Goal: Task Accomplishment & Management: Use online tool/utility

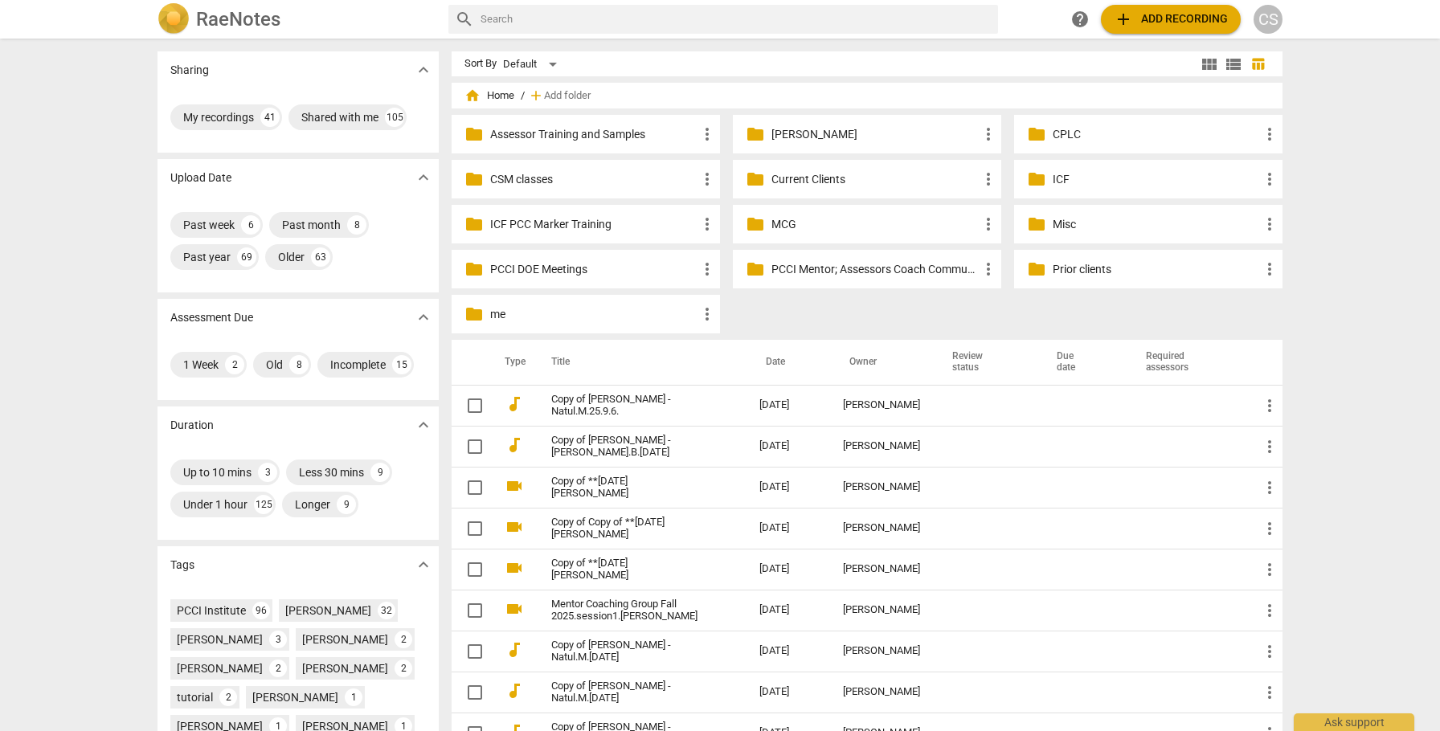
click at [808, 175] on p "Current Clients" at bounding box center [874, 179] width 207 height 17
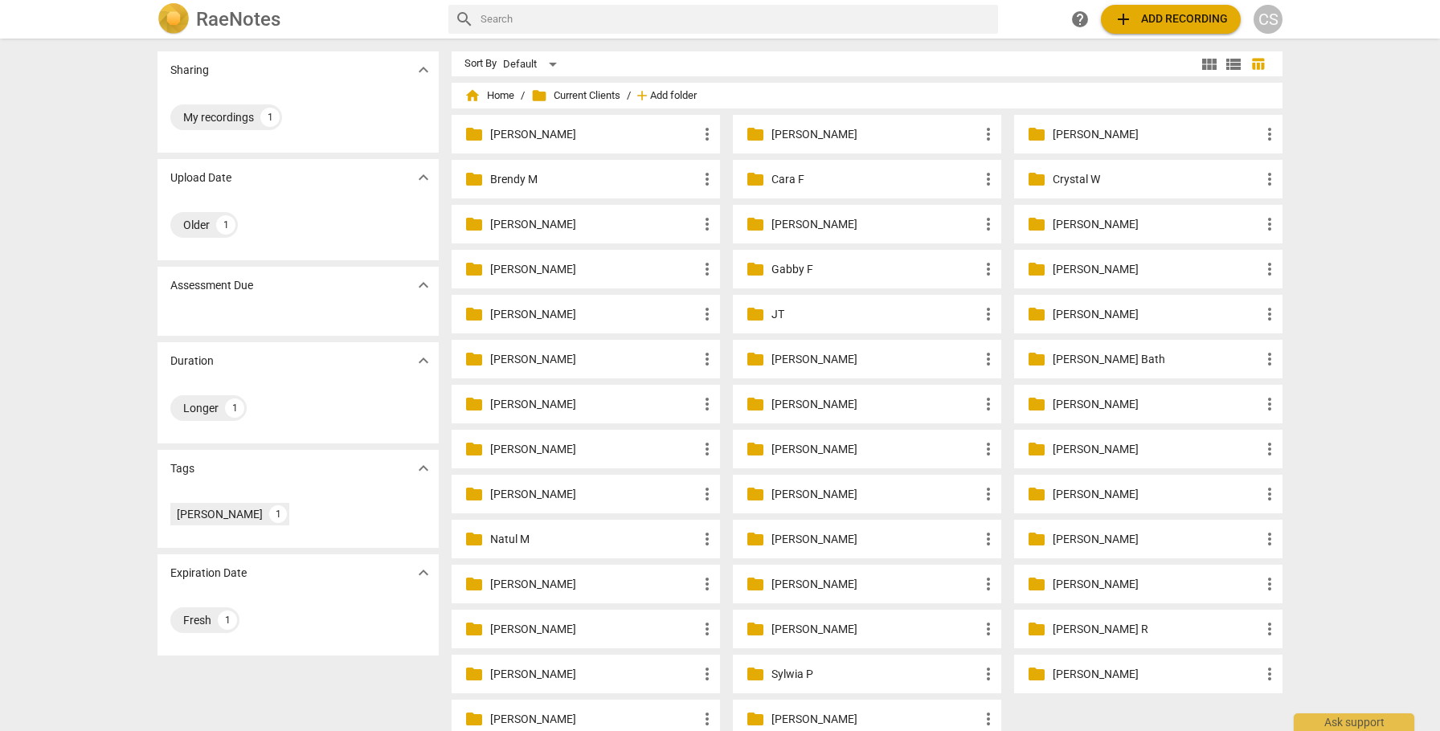
click at [674, 90] on span "Add folder" at bounding box center [673, 96] width 47 height 12
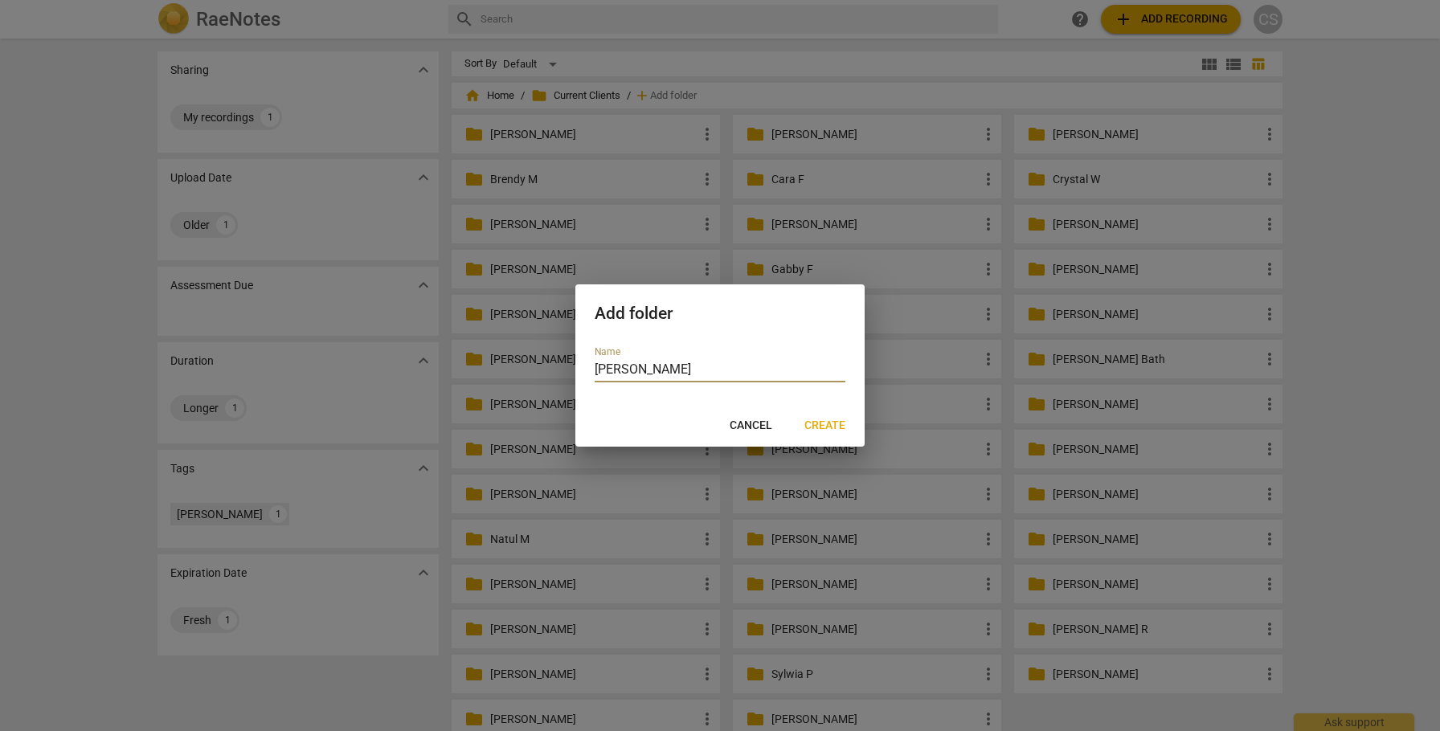
type input "Chris Wilson"
click at [828, 423] on span "Create" at bounding box center [824, 426] width 41 height 16
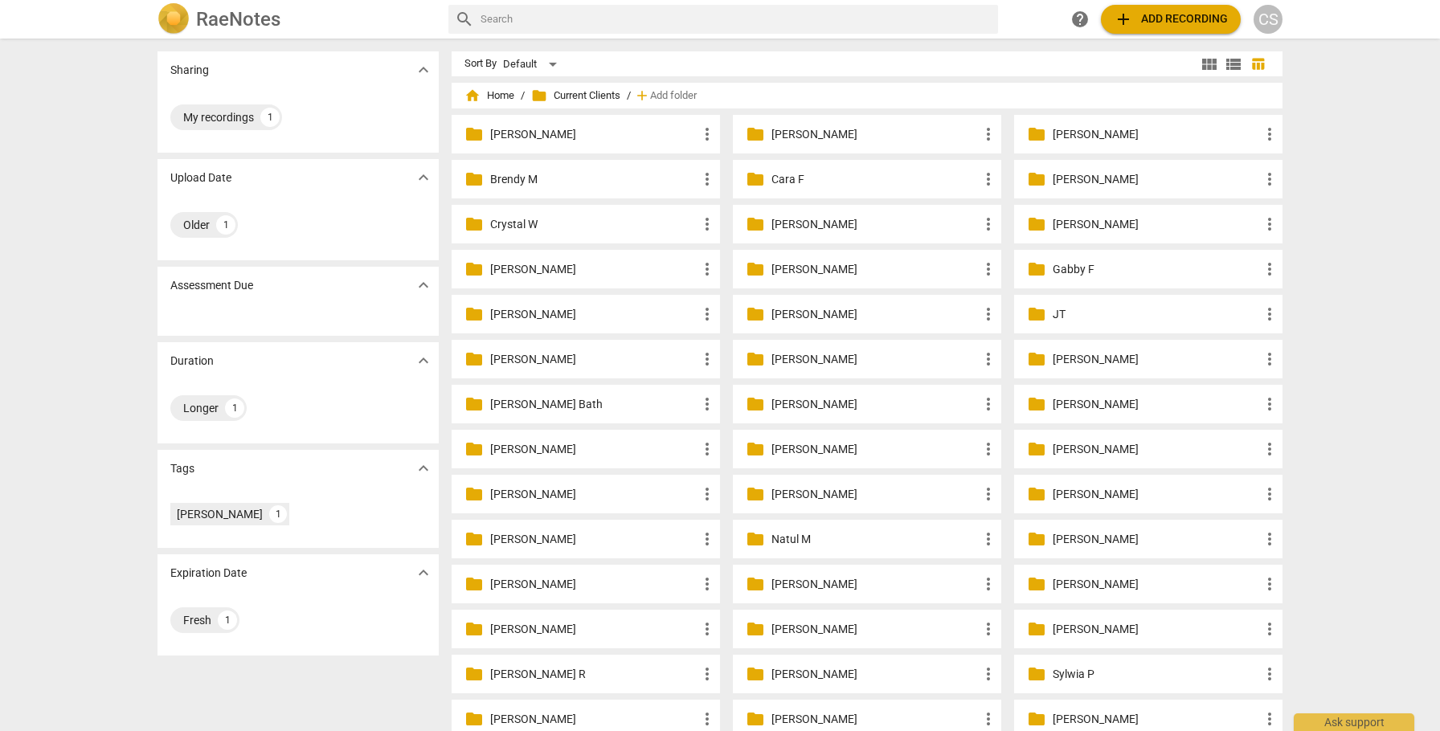
click at [1085, 176] on p "Chris Wilson" at bounding box center [1155, 179] width 207 height 17
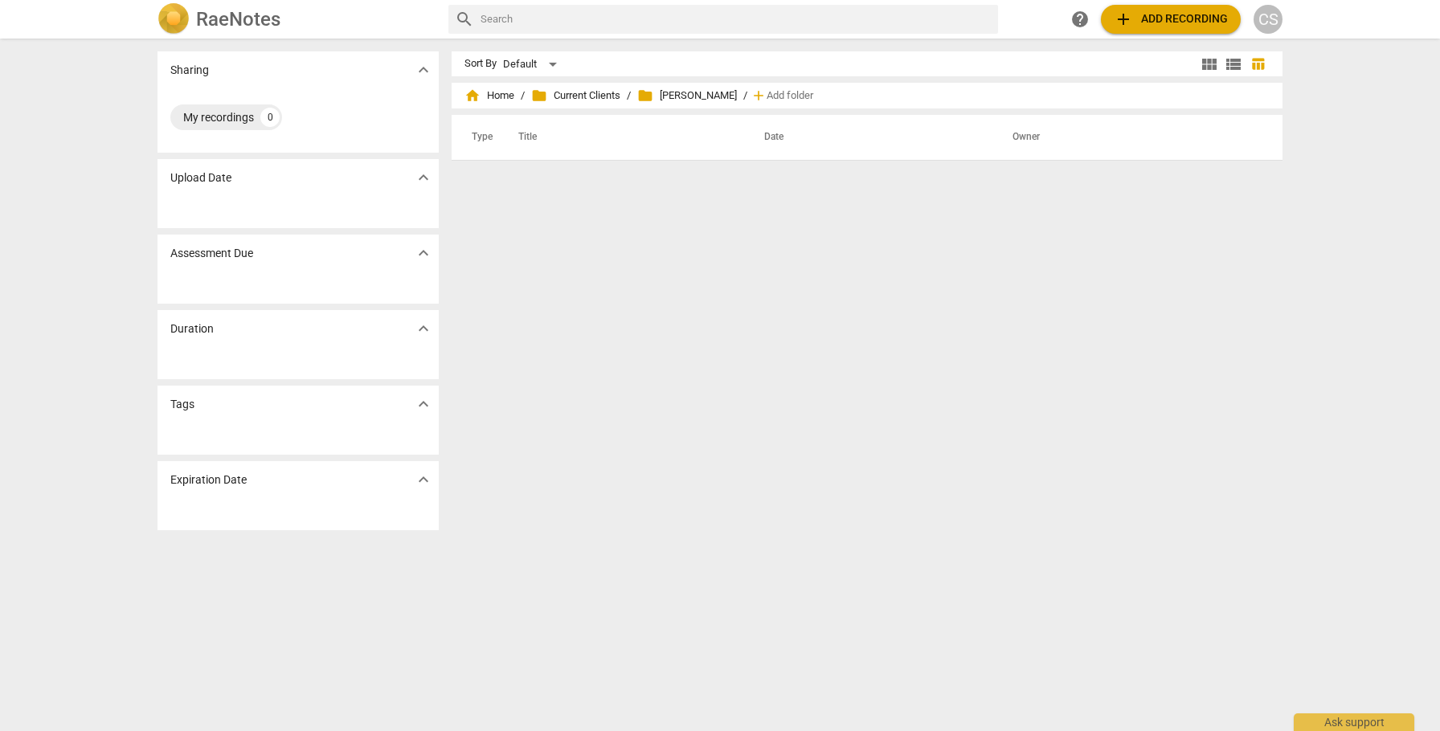
click at [1146, 14] on span "add Add recording" at bounding box center [1170, 19] width 114 height 19
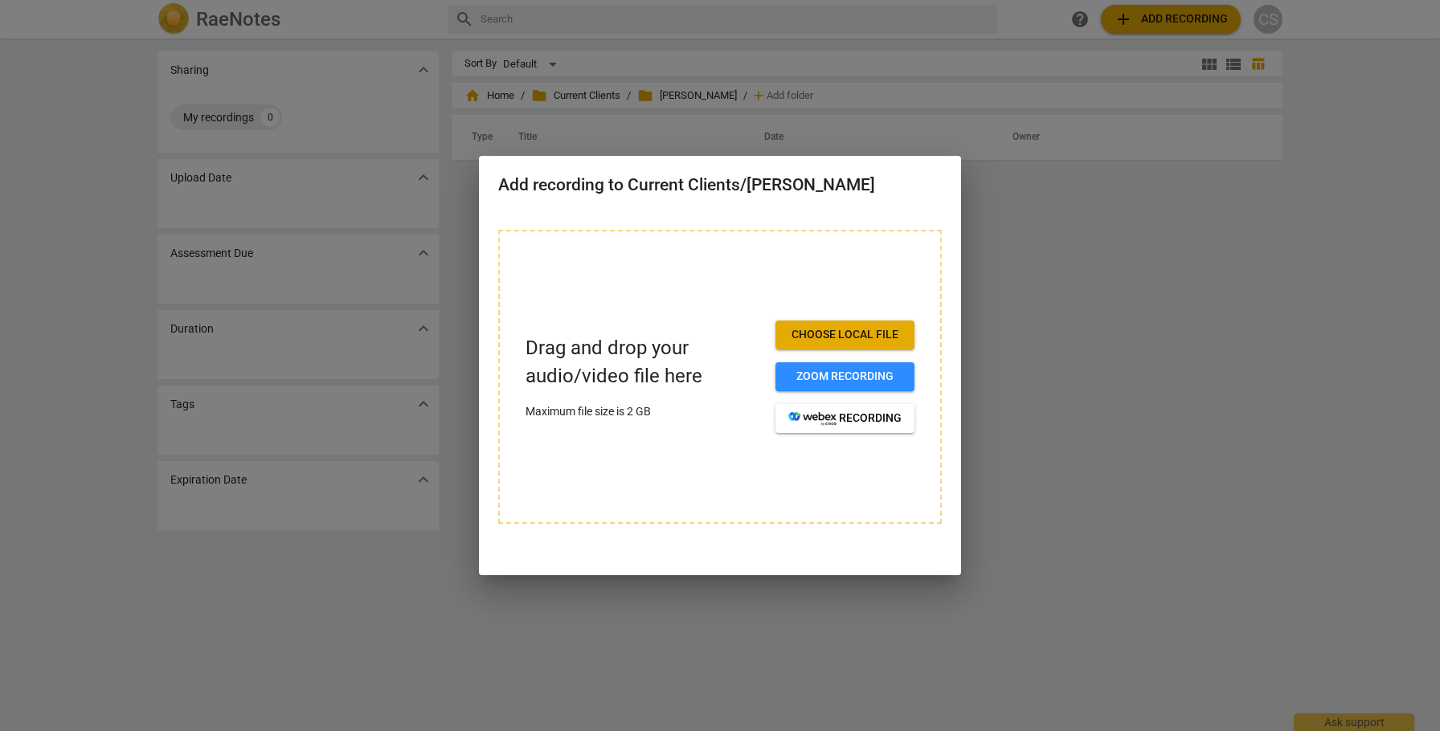
click at [827, 329] on span "Choose local file" at bounding box center [844, 335] width 113 height 16
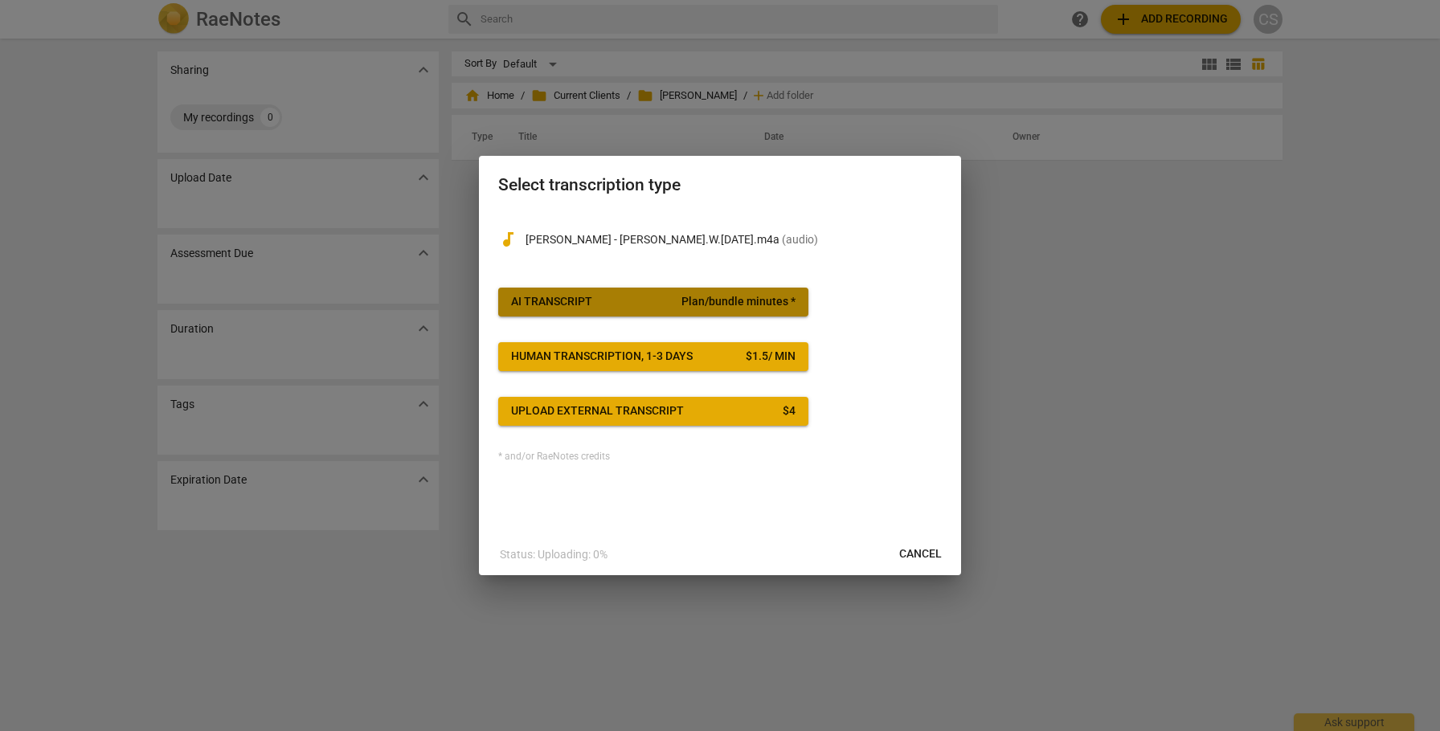
click at [746, 304] on span "Plan/bundle minutes *" at bounding box center [738, 302] width 114 height 16
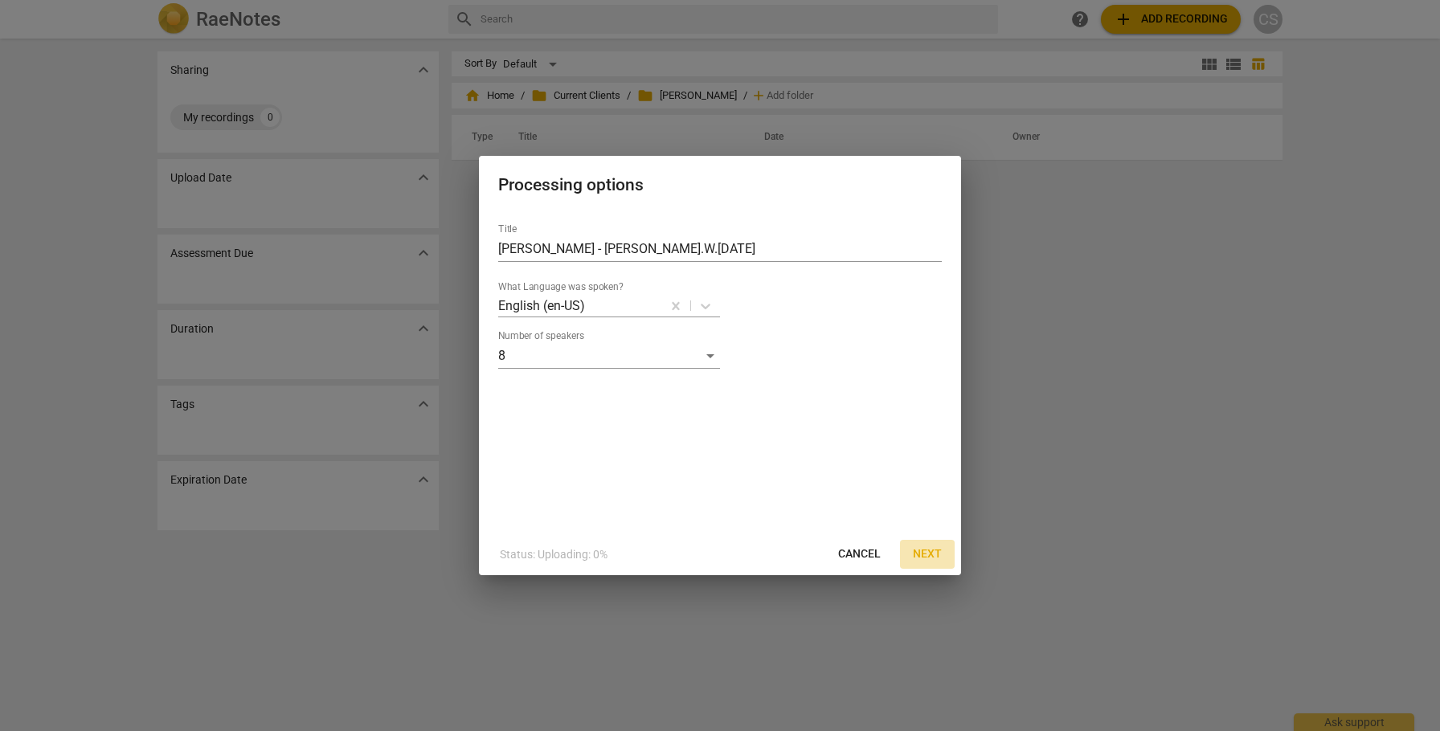
click at [929, 552] on span "Next" at bounding box center [927, 554] width 29 height 16
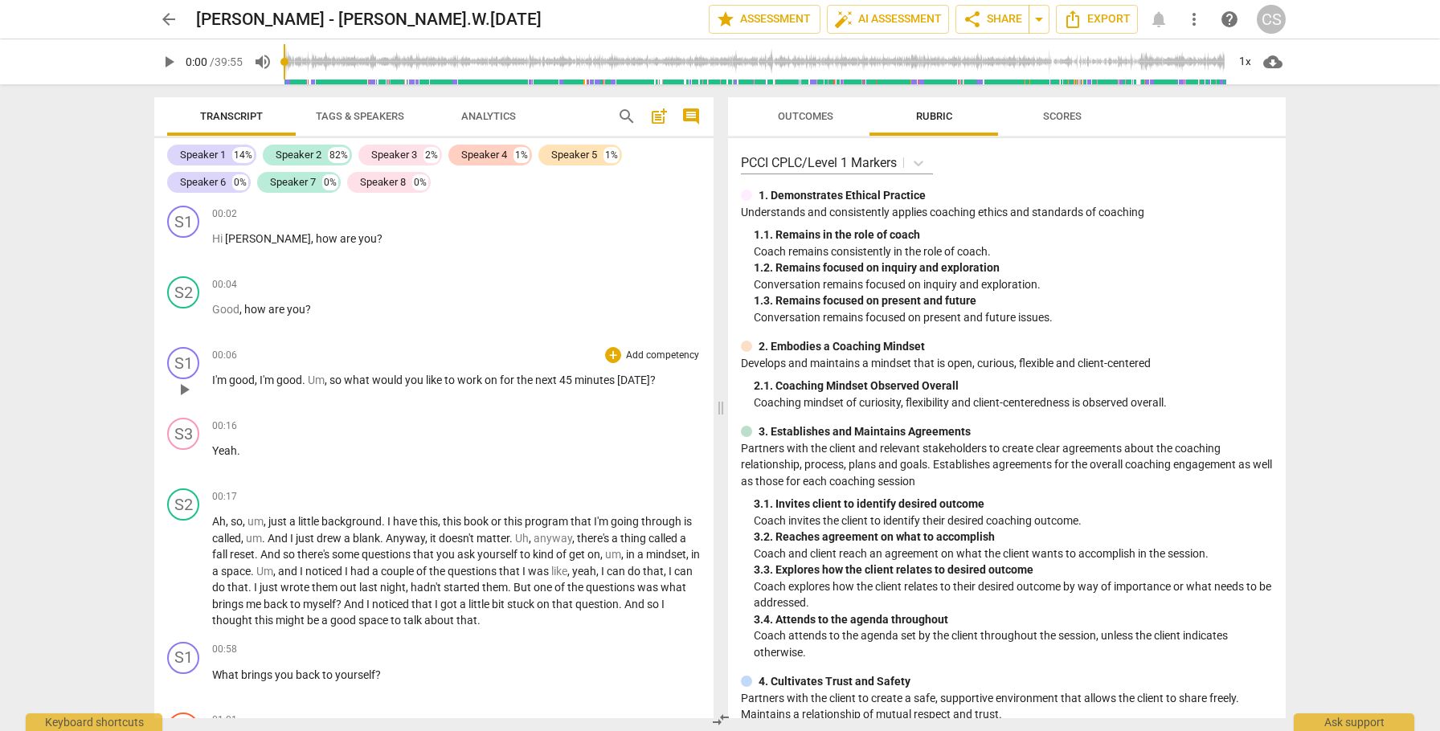
click at [598, 378] on span "minutes" at bounding box center [595, 380] width 43 height 13
click at [1253, 63] on div "1x" at bounding box center [1244, 62] width 31 height 26
click at [1242, 182] on li "2x" at bounding box center [1256, 185] width 54 height 31
click at [214, 521] on span "Ah" at bounding box center [219, 521] width 14 height 13
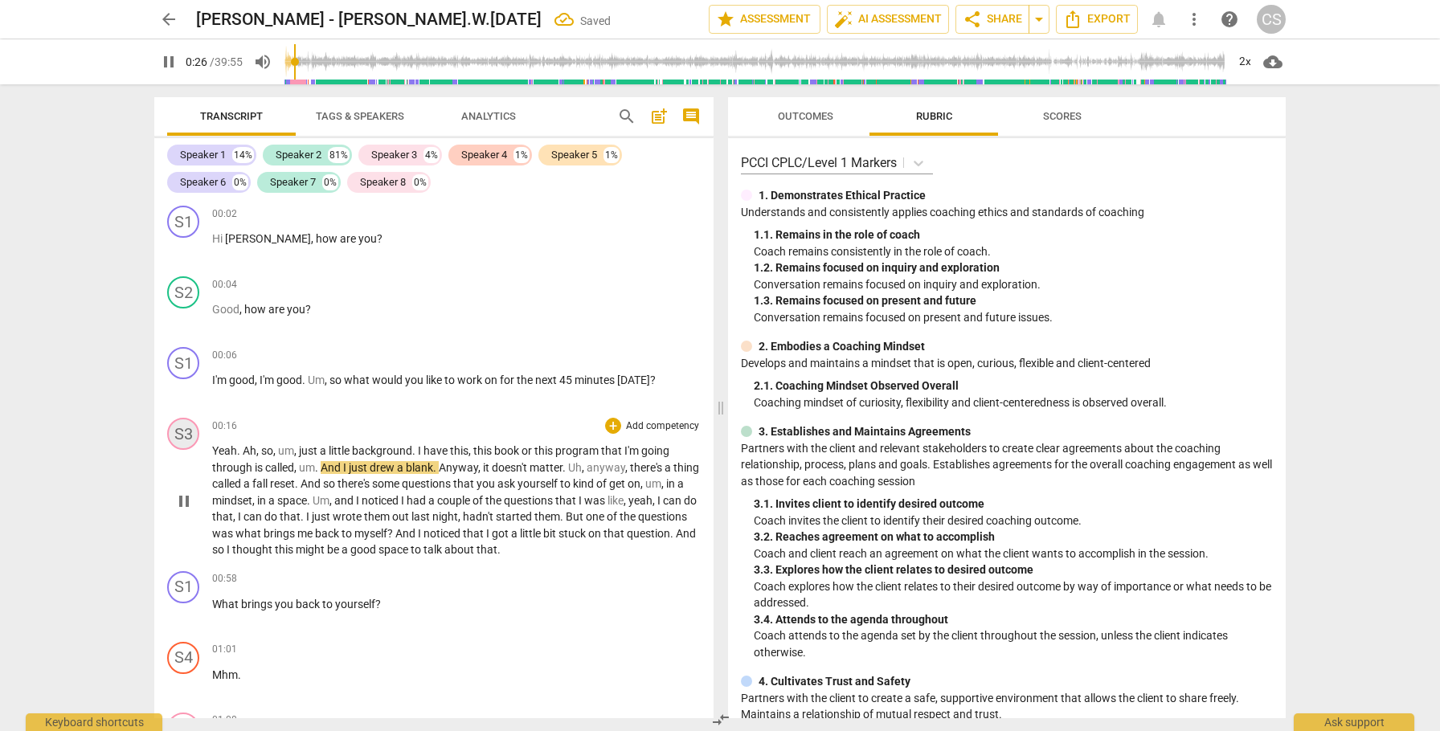
click at [186, 437] on div "S3" at bounding box center [183, 434] width 32 height 32
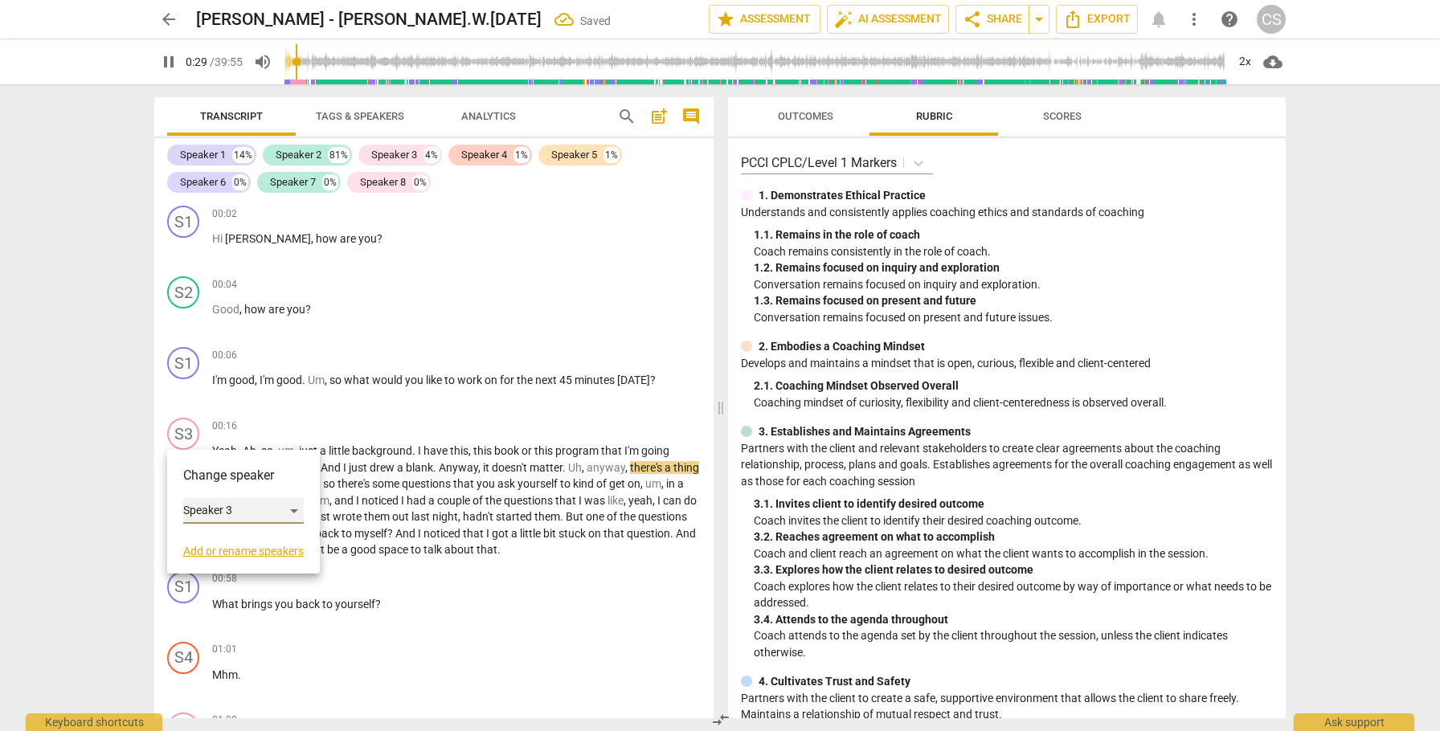
click at [295, 509] on div "Speaker 3" at bounding box center [243, 511] width 121 height 26
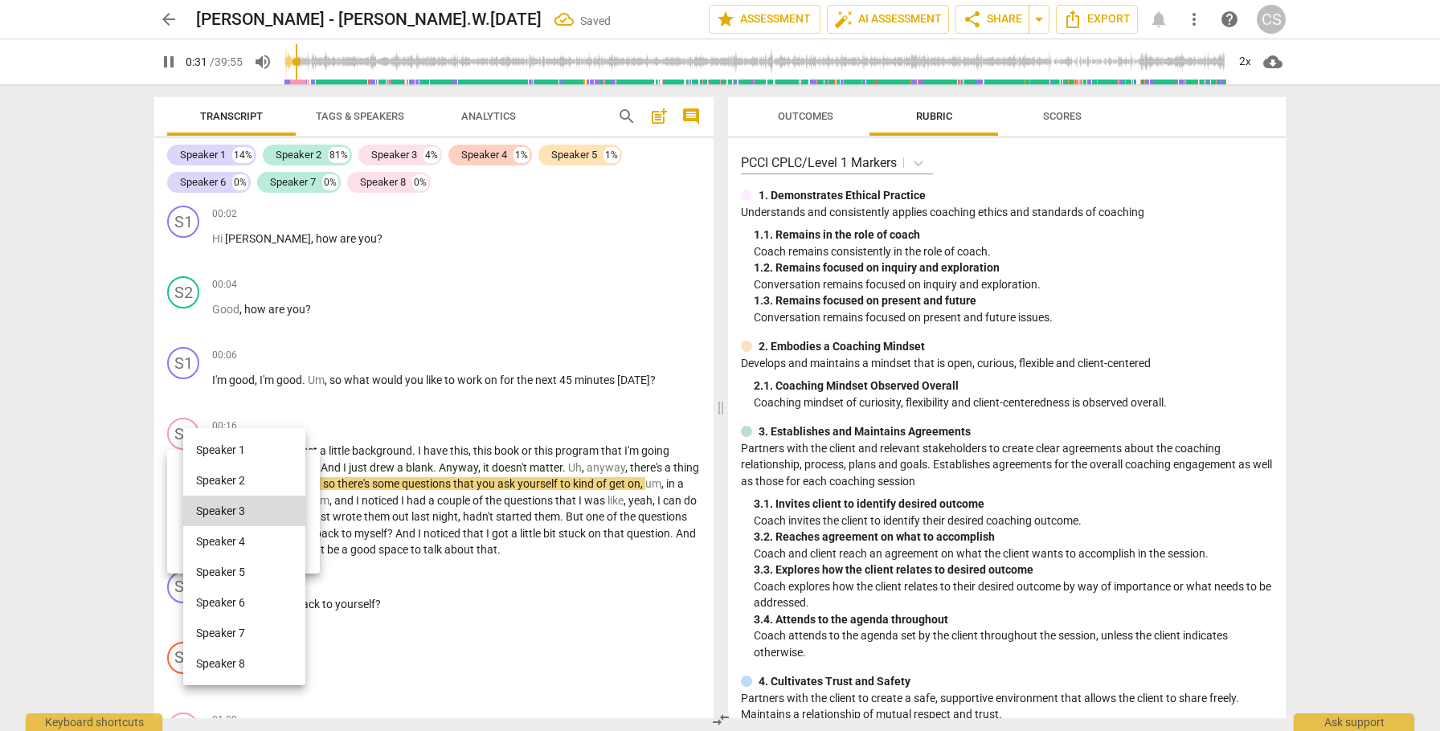
click at [280, 476] on li "Speaker 2" at bounding box center [244, 480] width 122 height 31
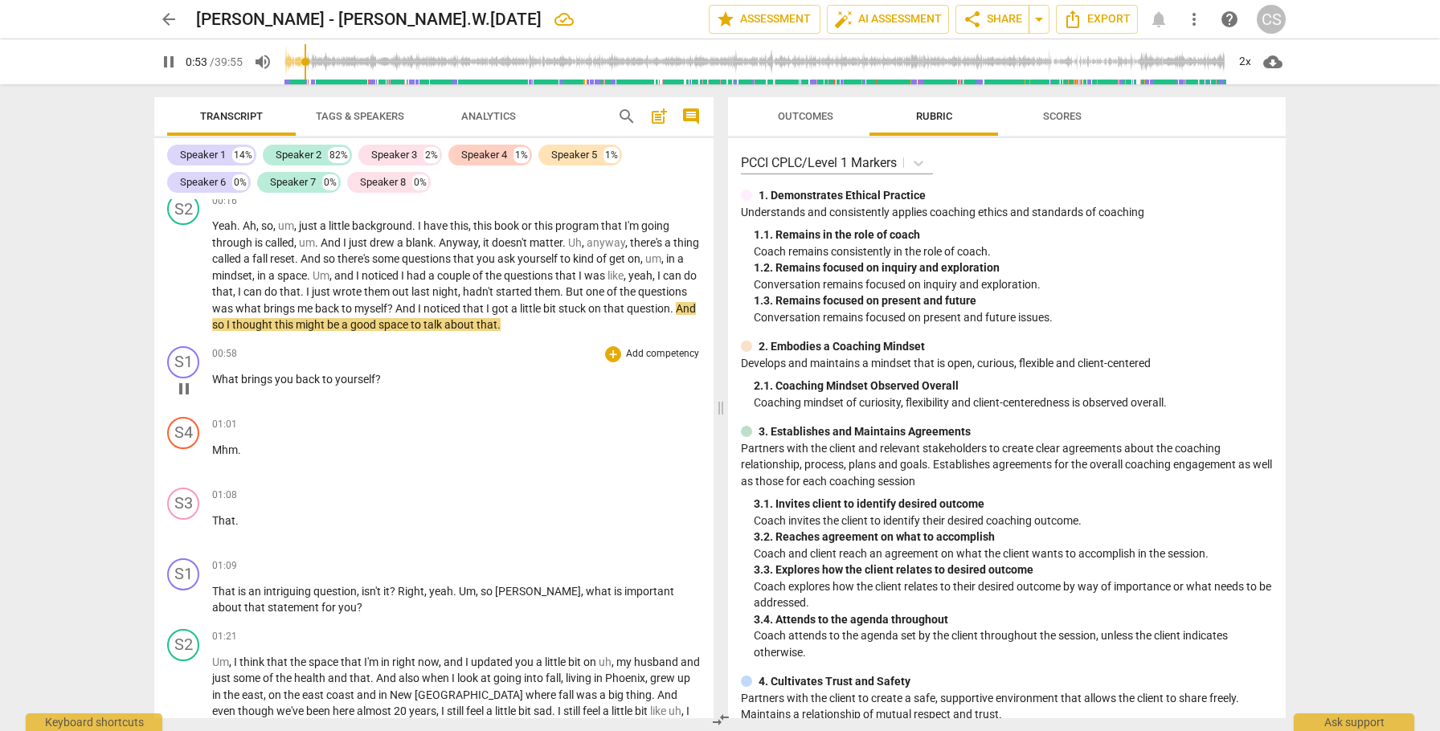
scroll to position [227, 0]
click at [184, 357] on div "S1" at bounding box center [183, 360] width 32 height 32
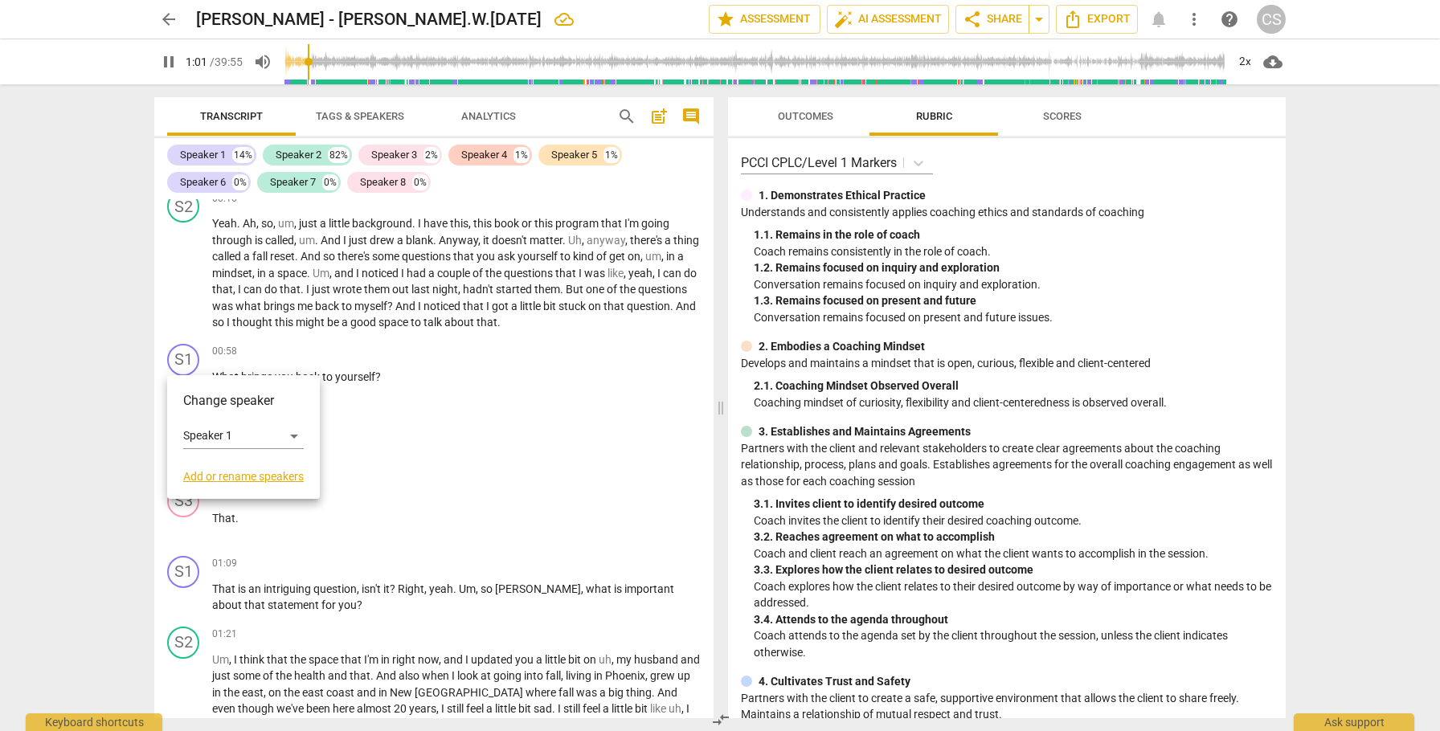
click at [453, 373] on div at bounding box center [720, 365] width 1440 height 731
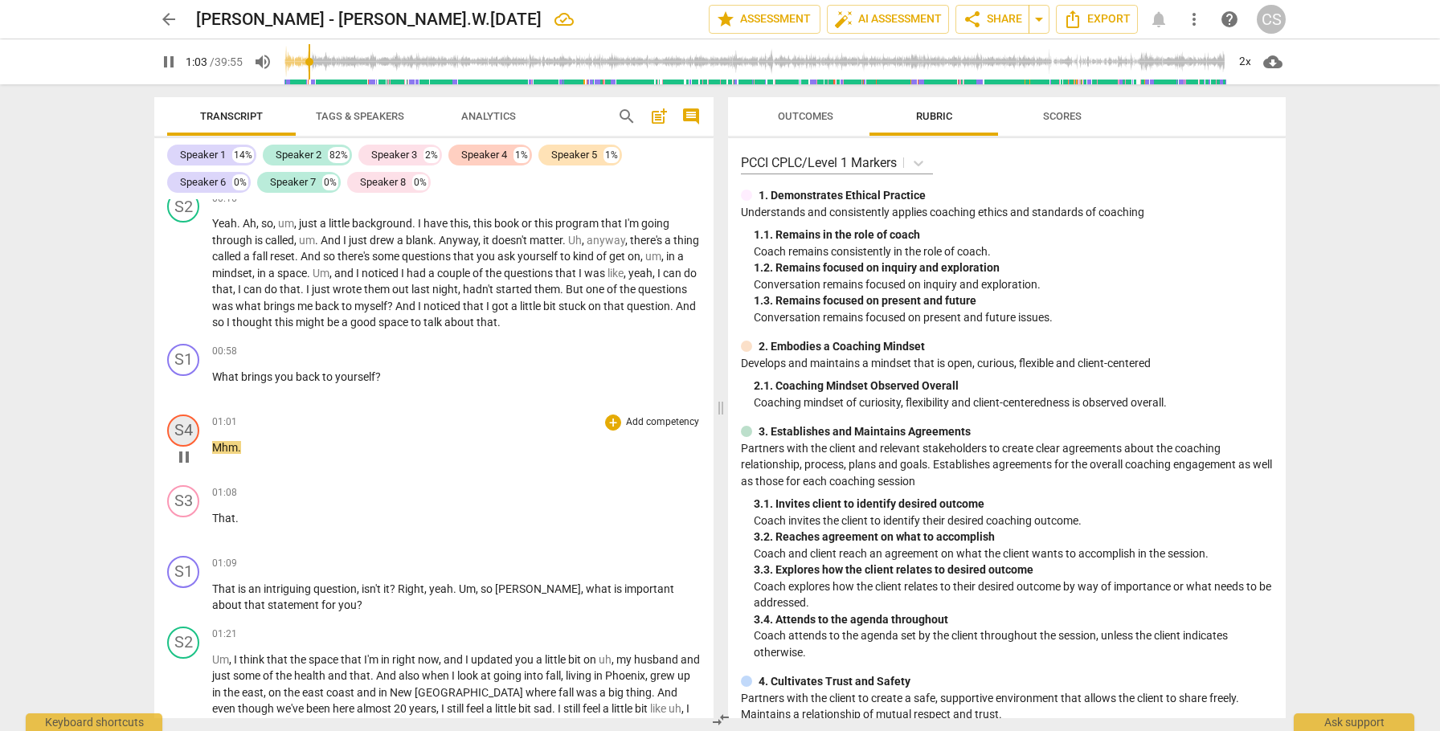
click at [181, 429] on div "S4" at bounding box center [183, 431] width 32 height 32
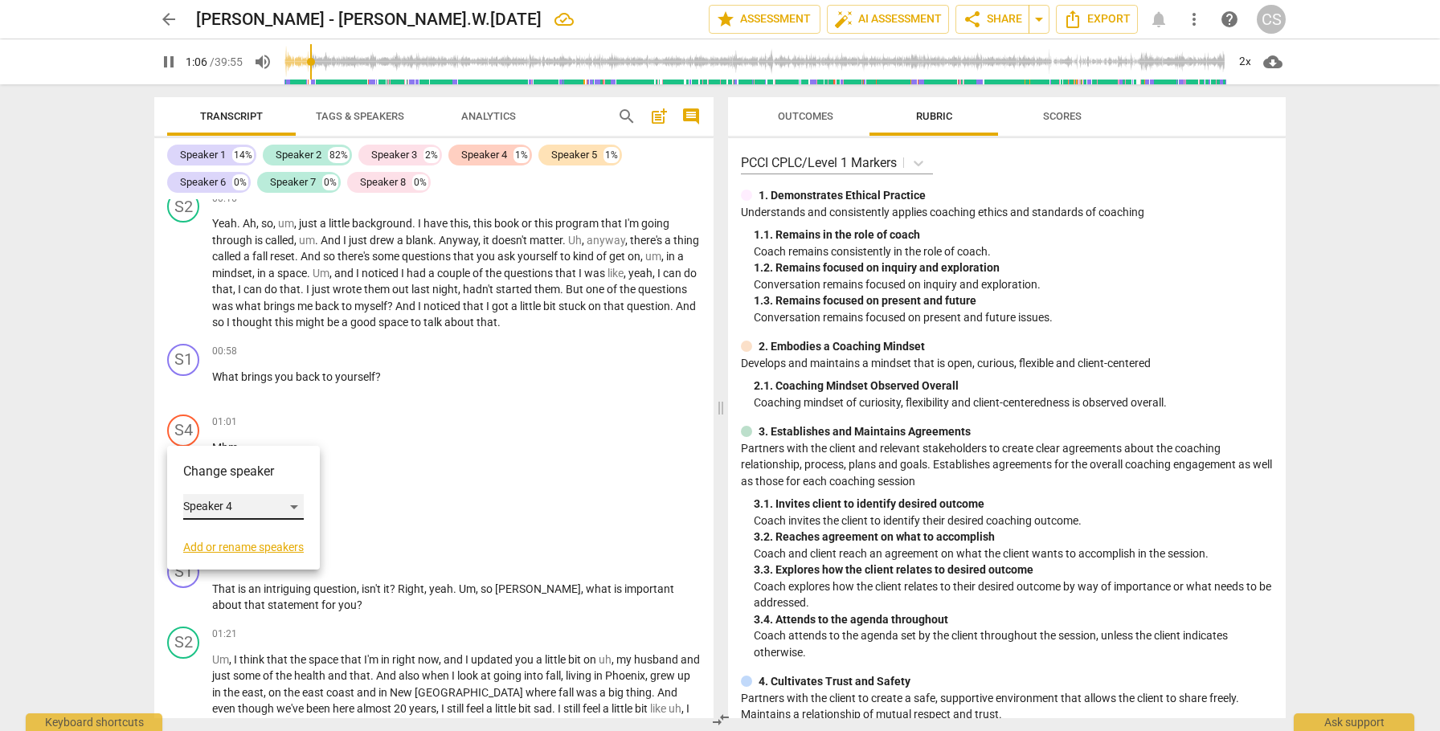
click at [300, 505] on div "Speaker 4" at bounding box center [243, 507] width 121 height 26
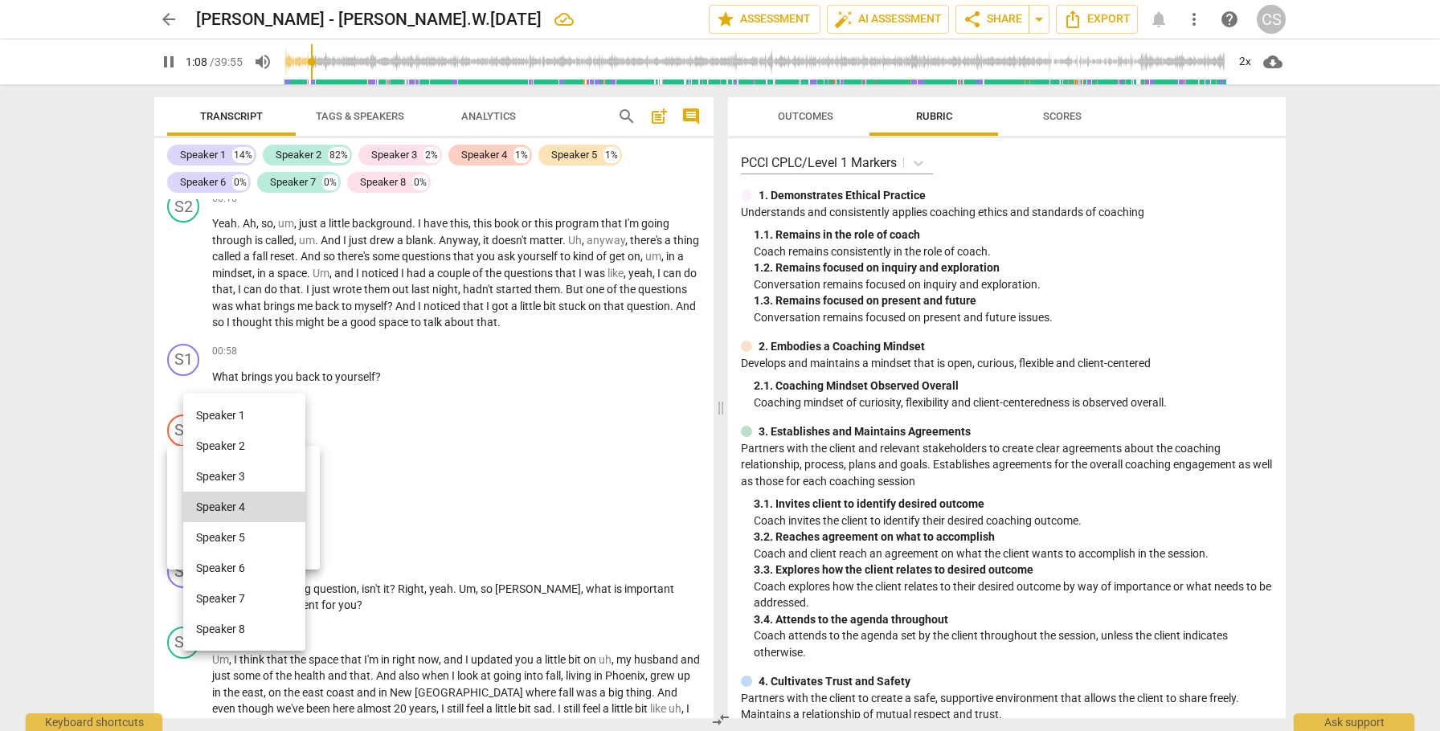
click at [271, 443] on li "Speaker 2" at bounding box center [244, 446] width 122 height 31
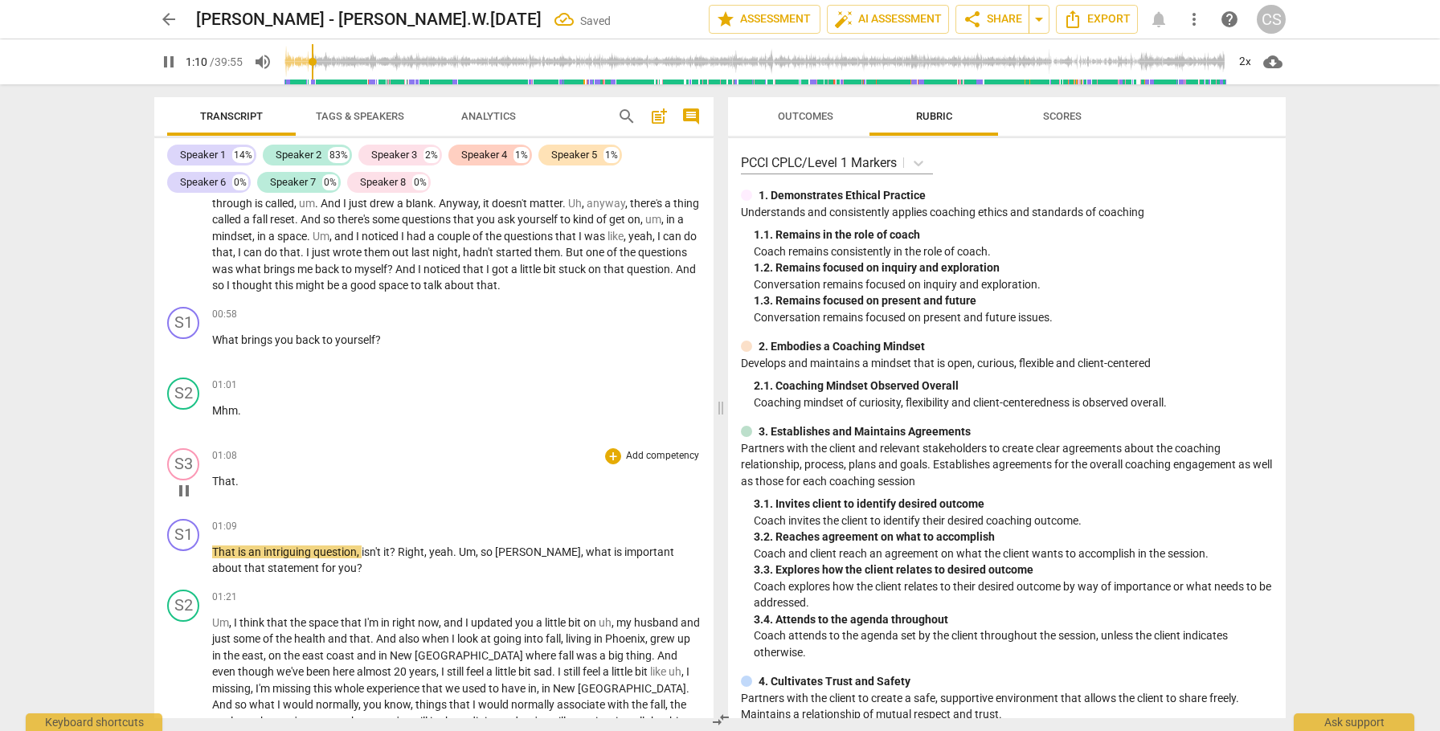
scroll to position [276, 0]
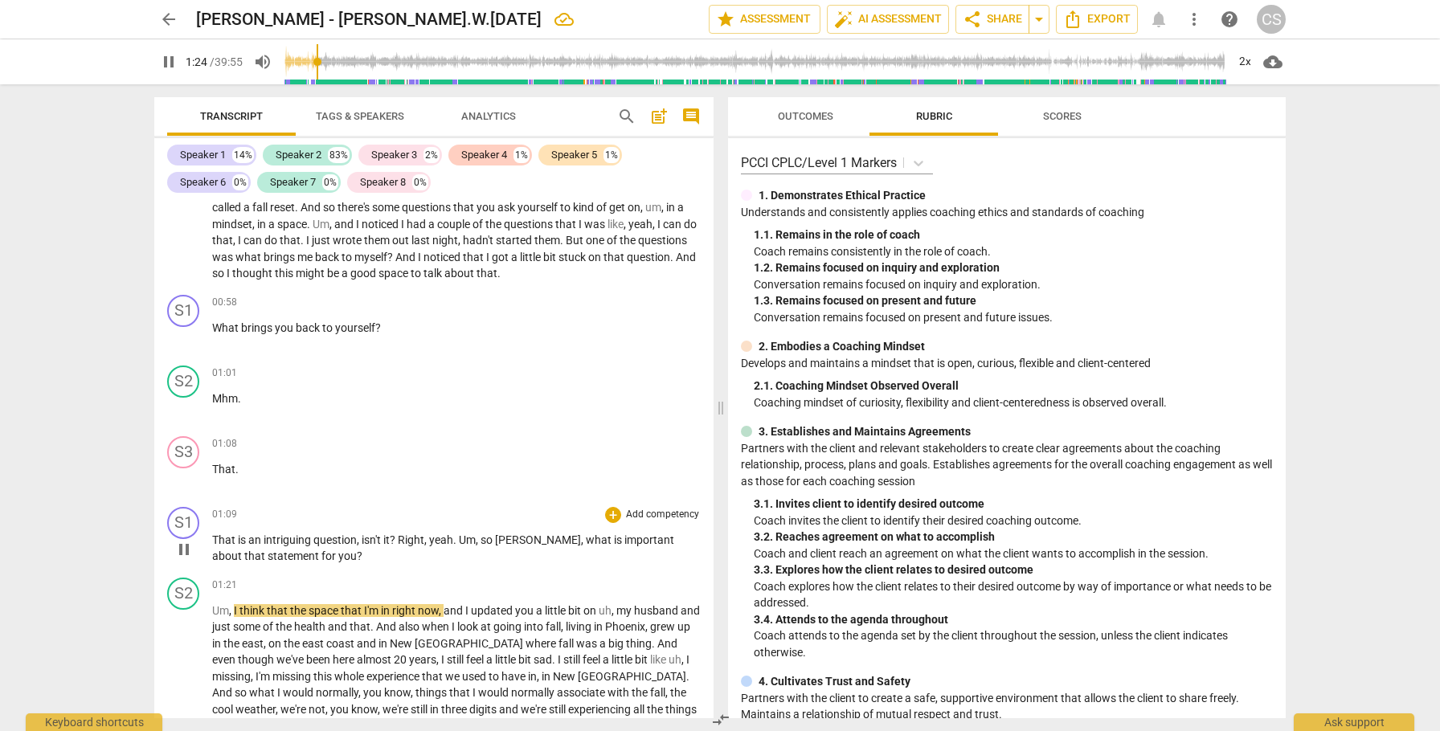
click at [214, 533] on span "That" at bounding box center [225, 539] width 26 height 13
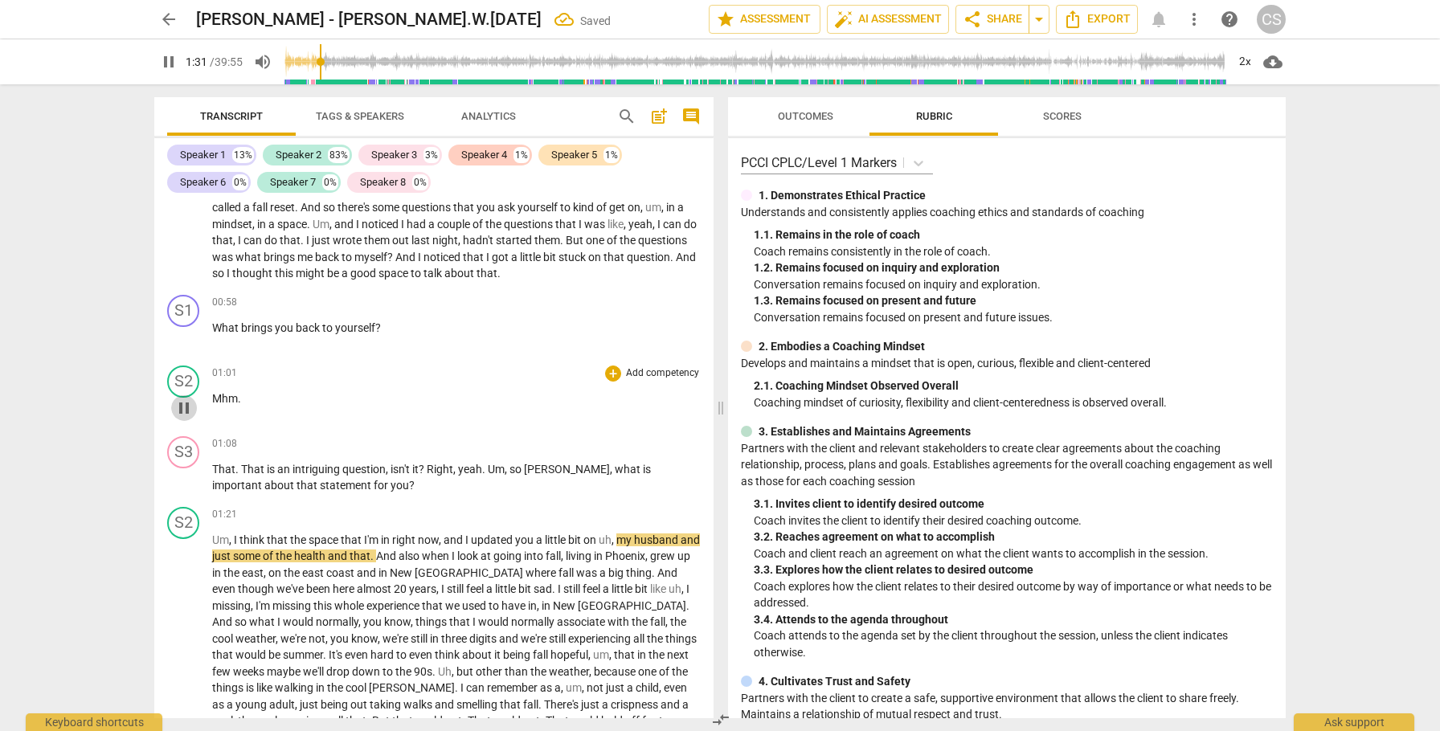
click at [182, 411] on span "pause" at bounding box center [183, 407] width 19 height 19
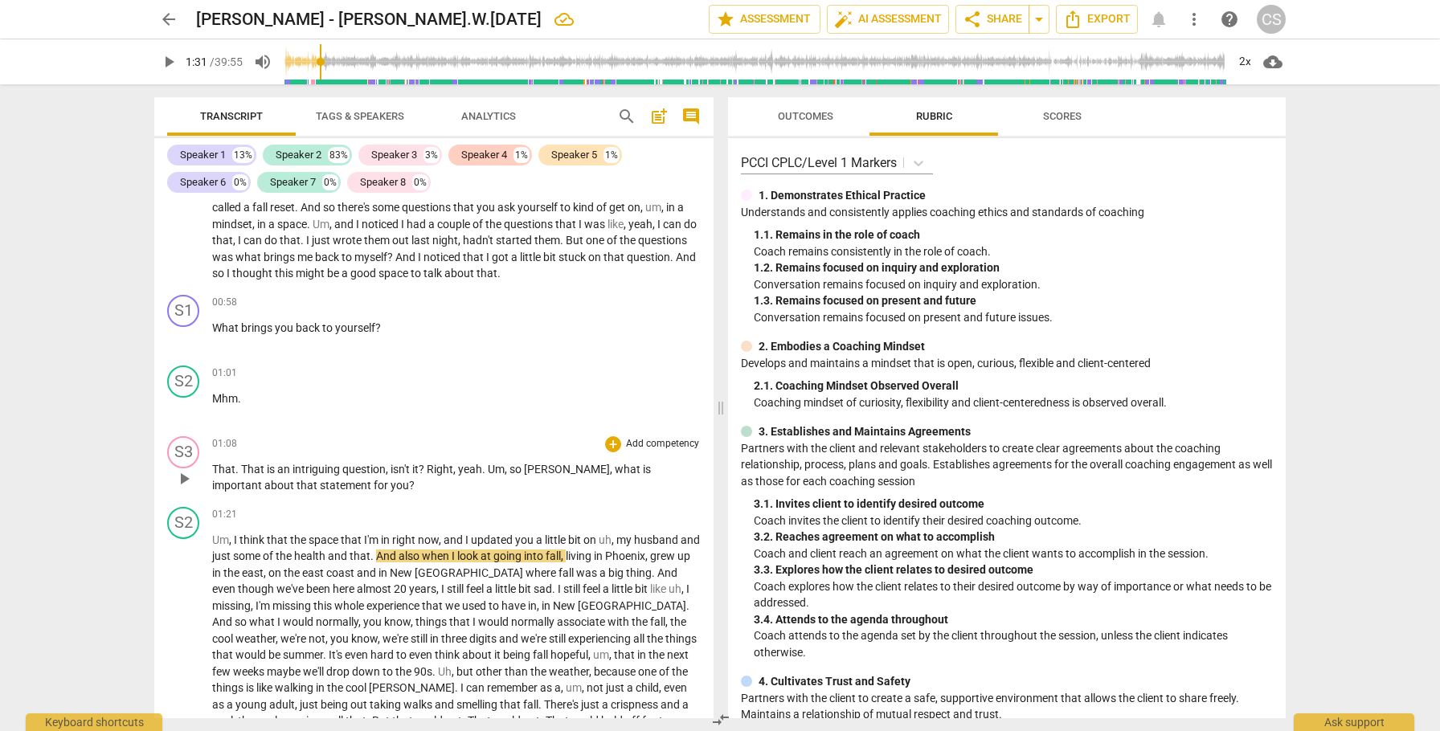
click at [225, 469] on span "That" at bounding box center [223, 469] width 23 height 13
click at [186, 453] on div "S3" at bounding box center [183, 452] width 32 height 32
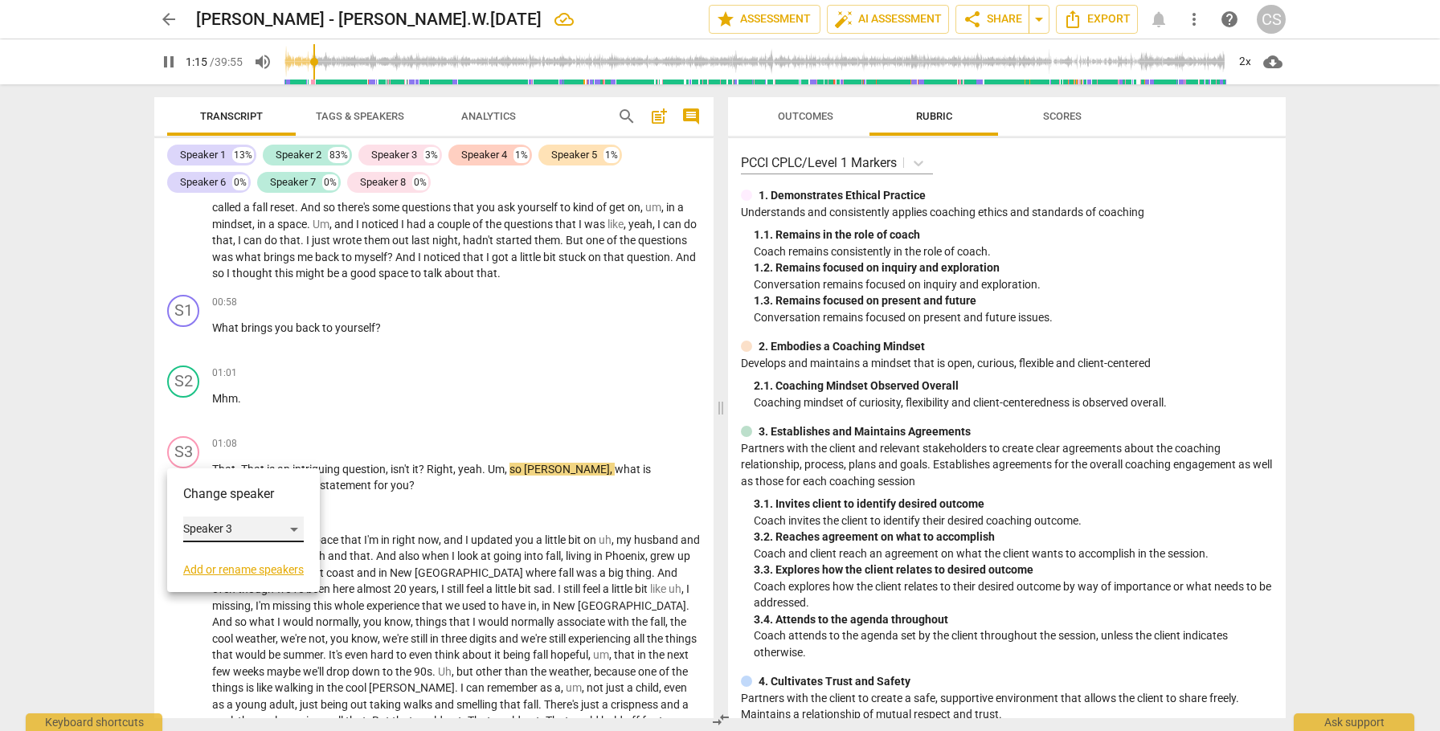
click at [289, 522] on div "Speaker 3" at bounding box center [243, 530] width 121 height 26
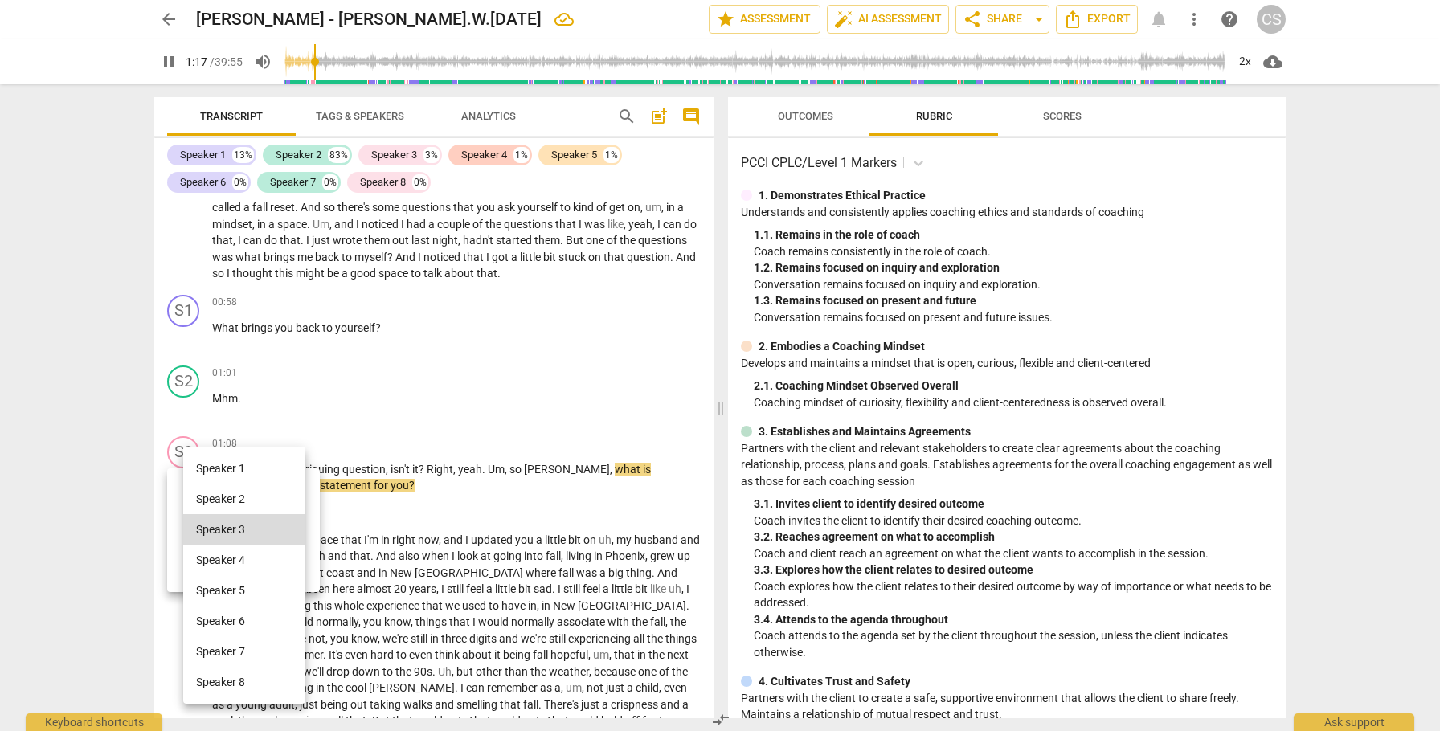
click at [277, 464] on li "Speaker 1" at bounding box center [244, 468] width 122 height 31
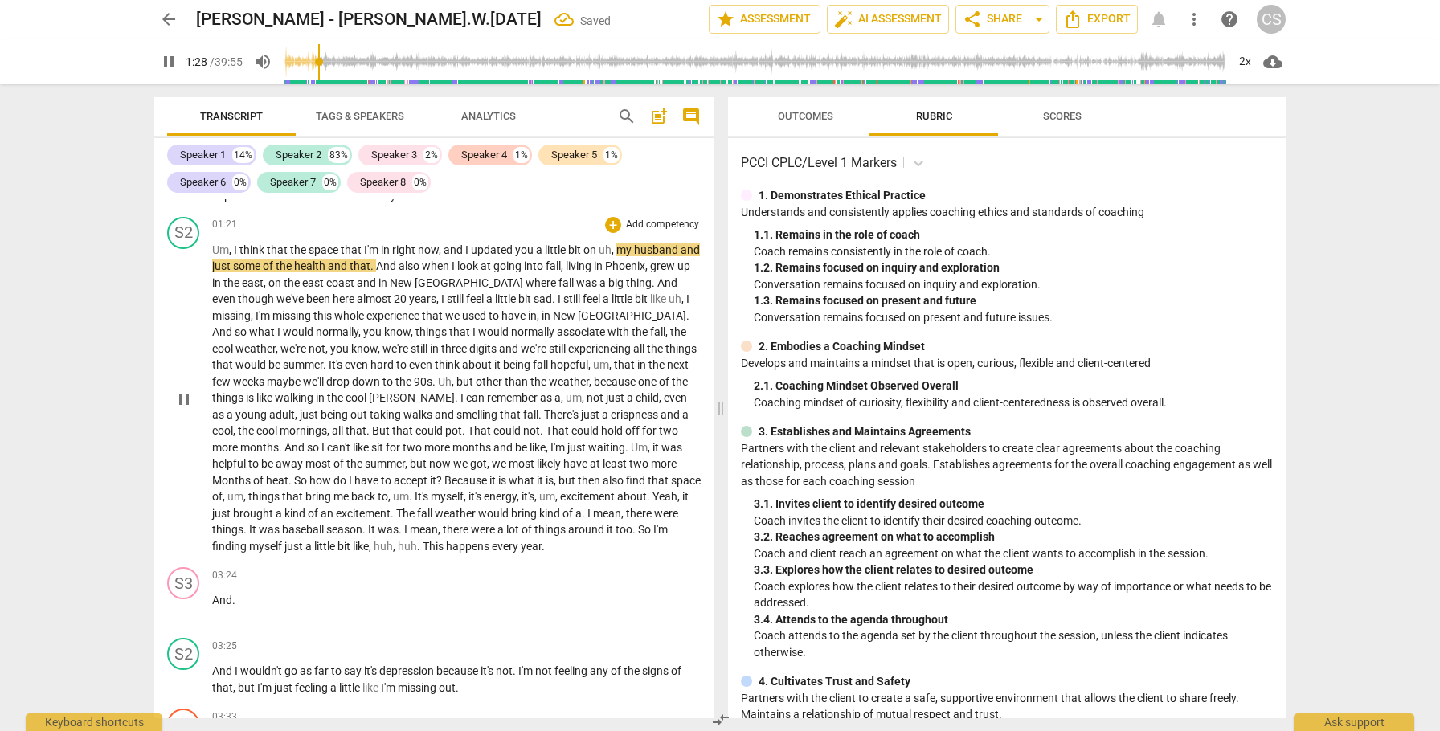
scroll to position [578, 0]
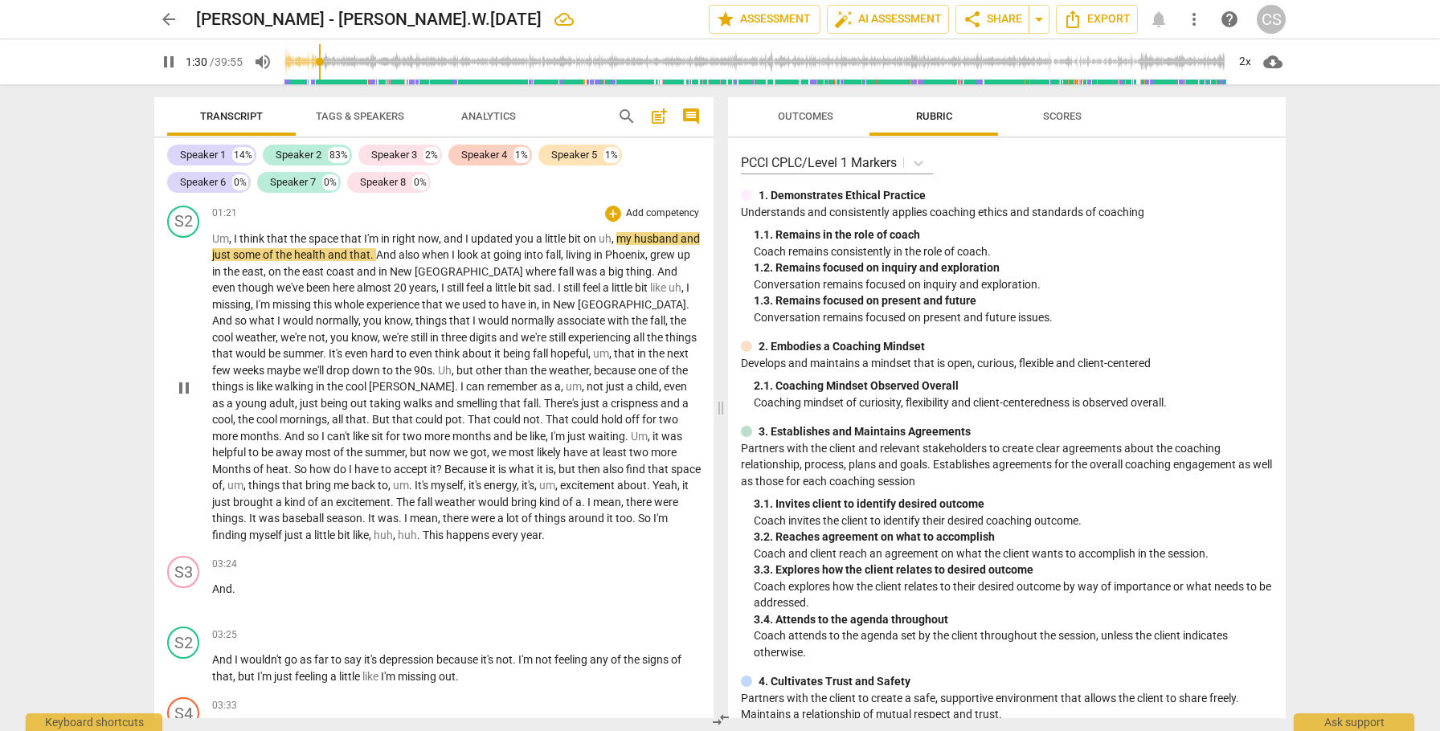
click at [446, 536] on span "This" at bounding box center [434, 535] width 23 height 13
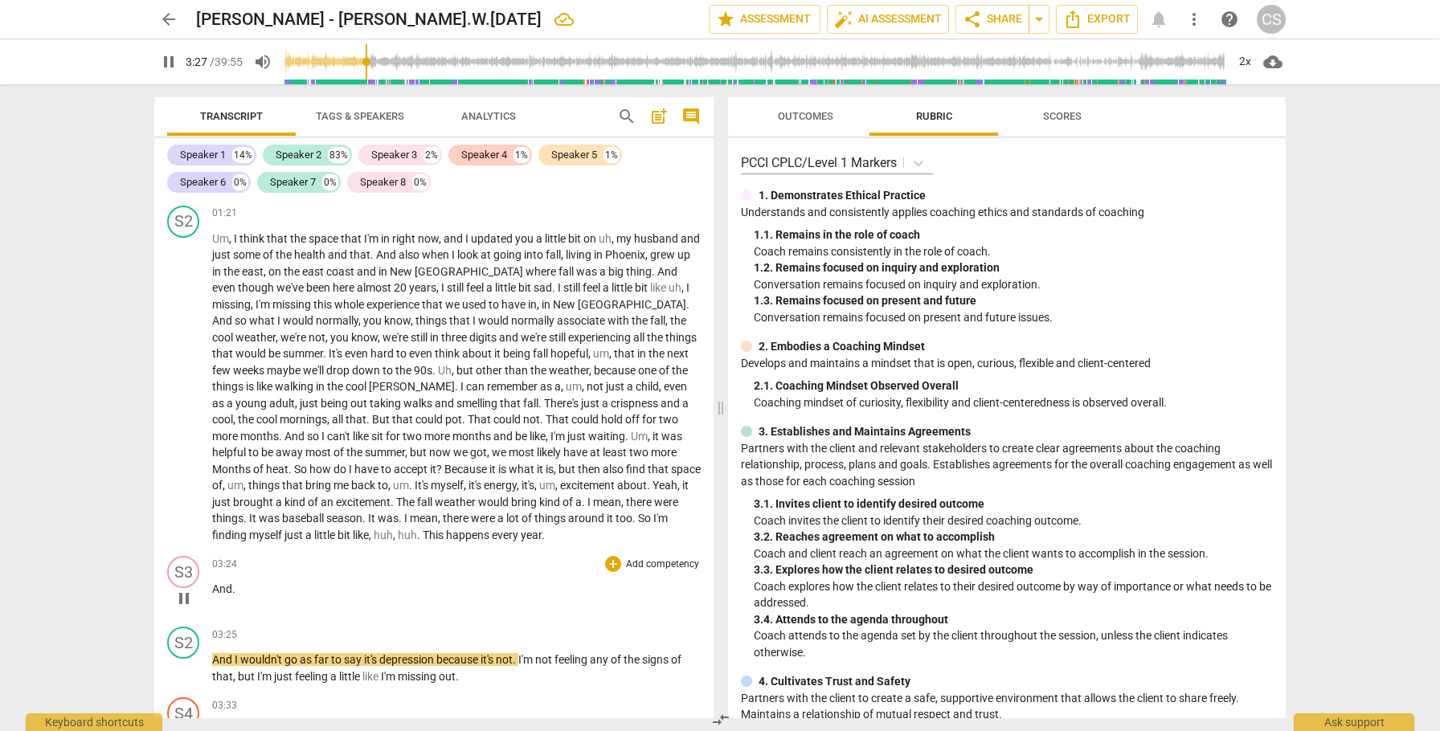
click at [212, 590] on span "And" at bounding box center [222, 588] width 20 height 13
click at [188, 571] on div "S3" at bounding box center [183, 572] width 32 height 32
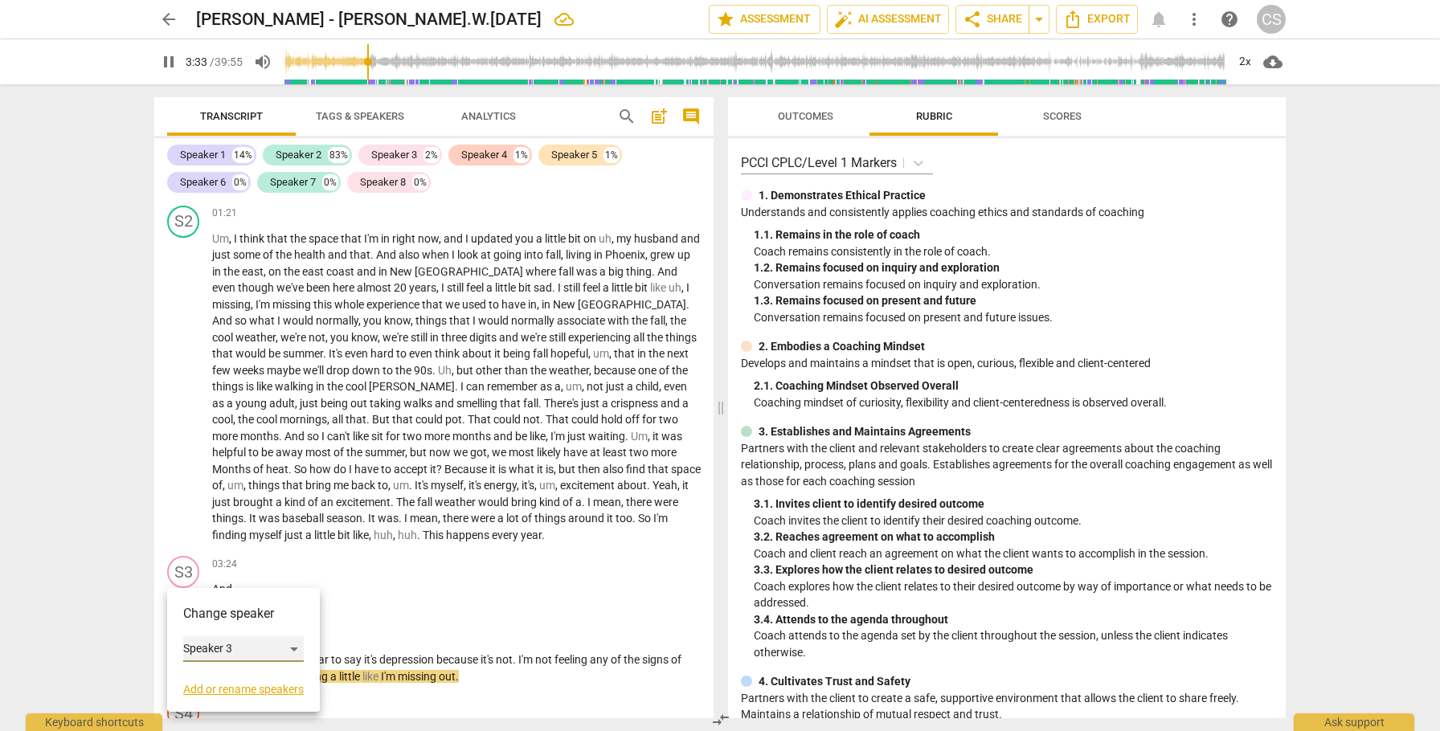
click at [295, 649] on div "Speaker 3" at bounding box center [243, 649] width 121 height 26
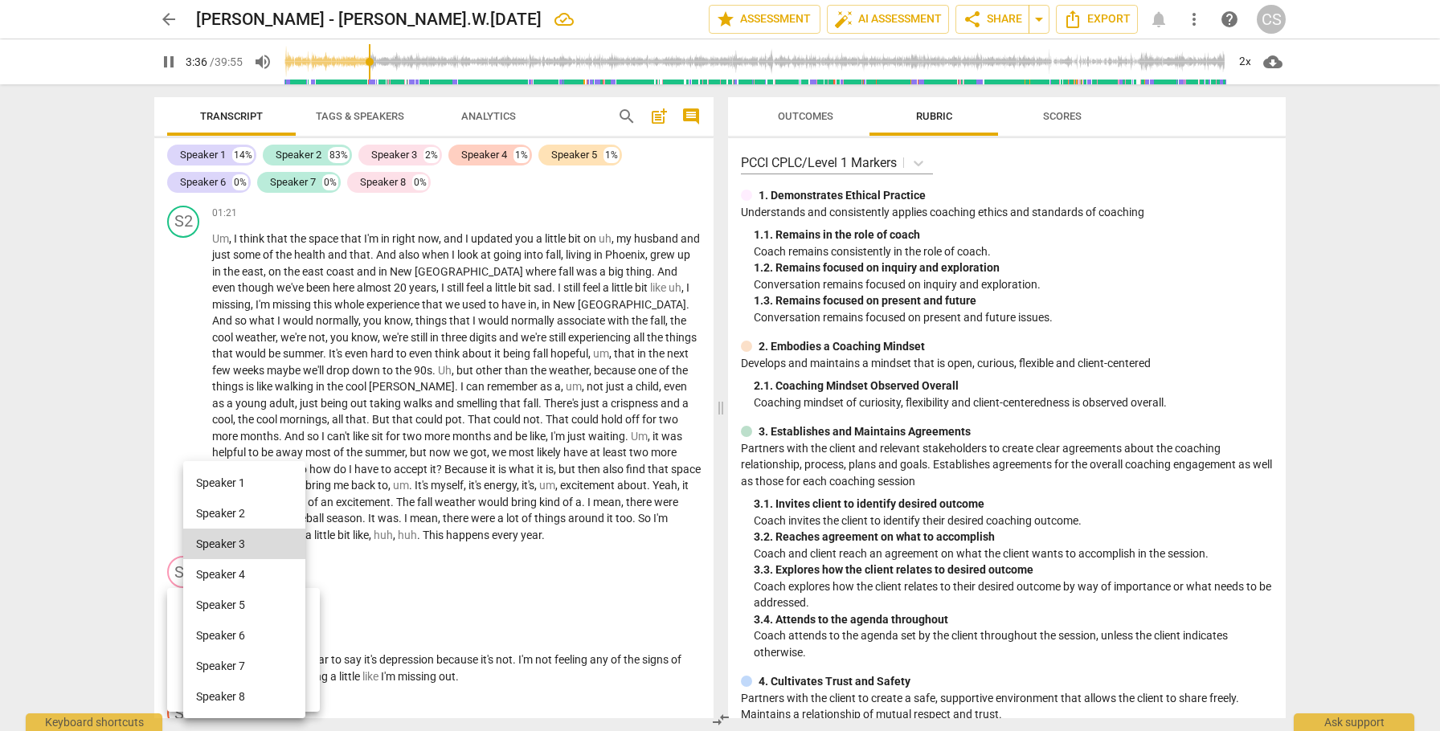
click at [270, 510] on li "Speaker 2" at bounding box center [244, 513] width 122 height 31
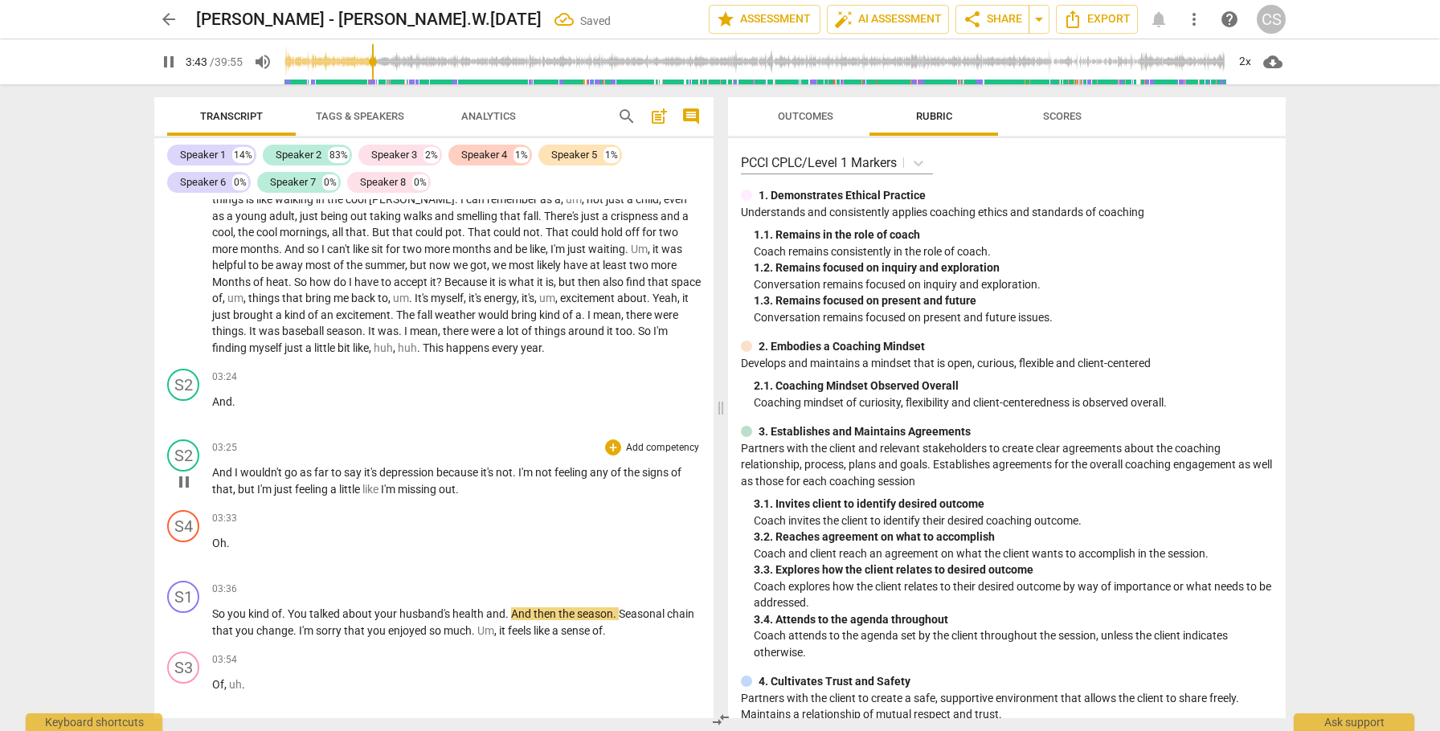
scroll to position [725, 0]
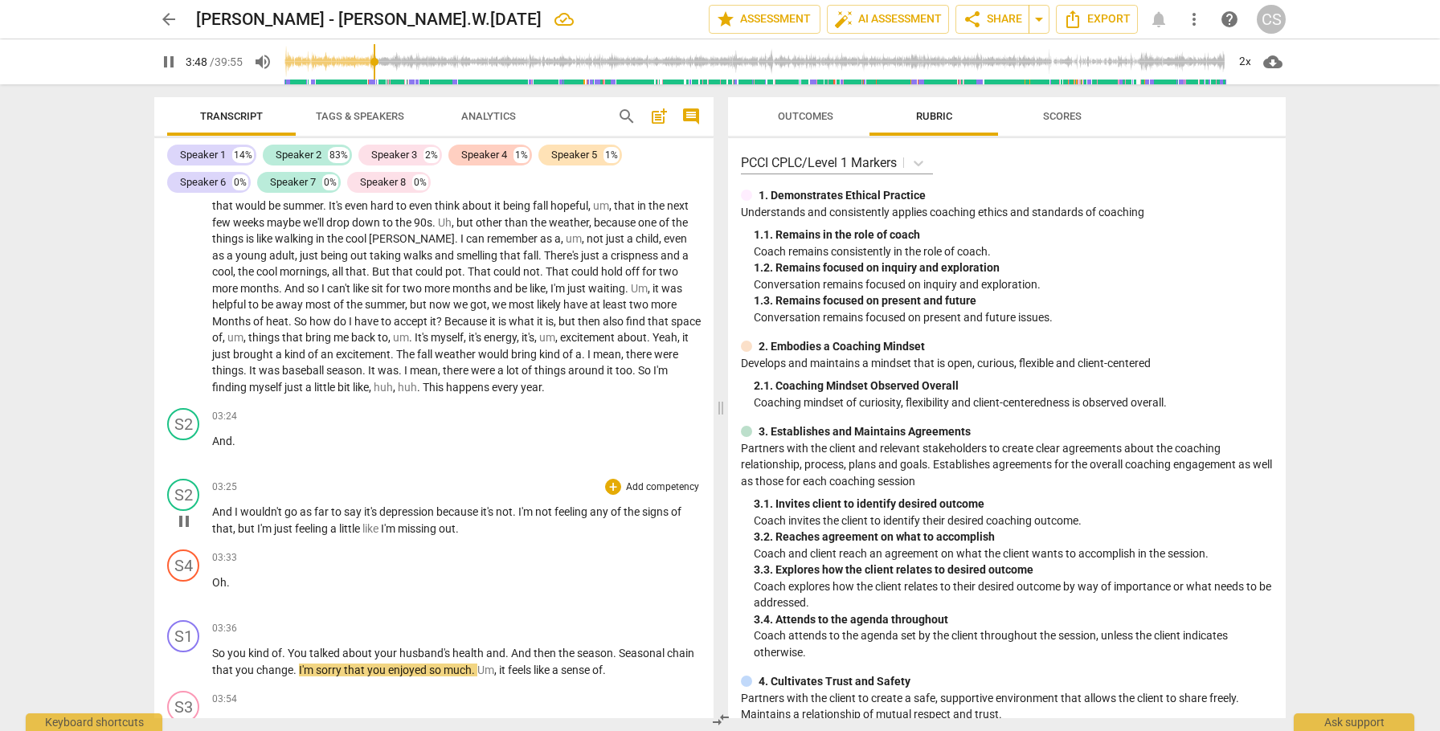
click at [213, 510] on span "And" at bounding box center [223, 511] width 22 height 13
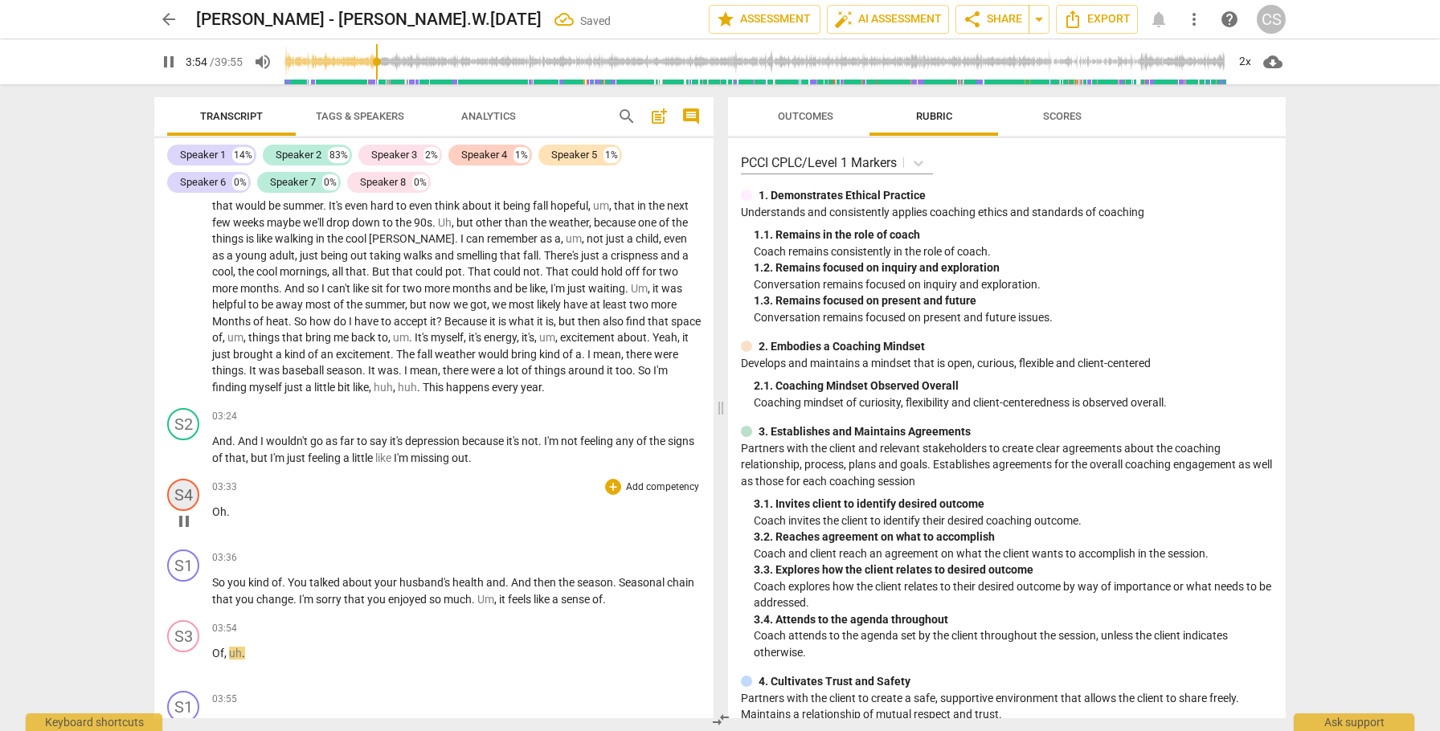
click at [186, 490] on div "S4" at bounding box center [183, 495] width 32 height 32
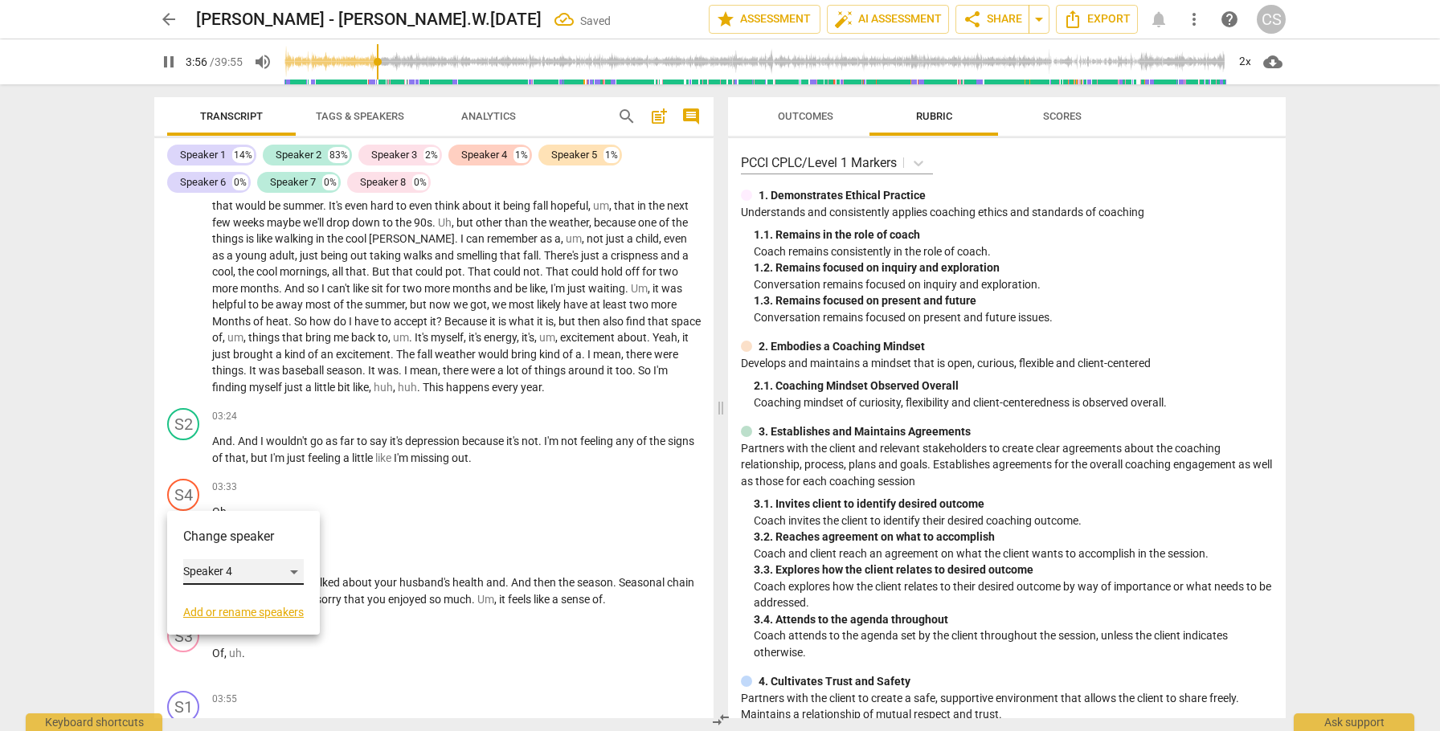
click at [296, 570] on div "Speaker 4" at bounding box center [243, 572] width 121 height 26
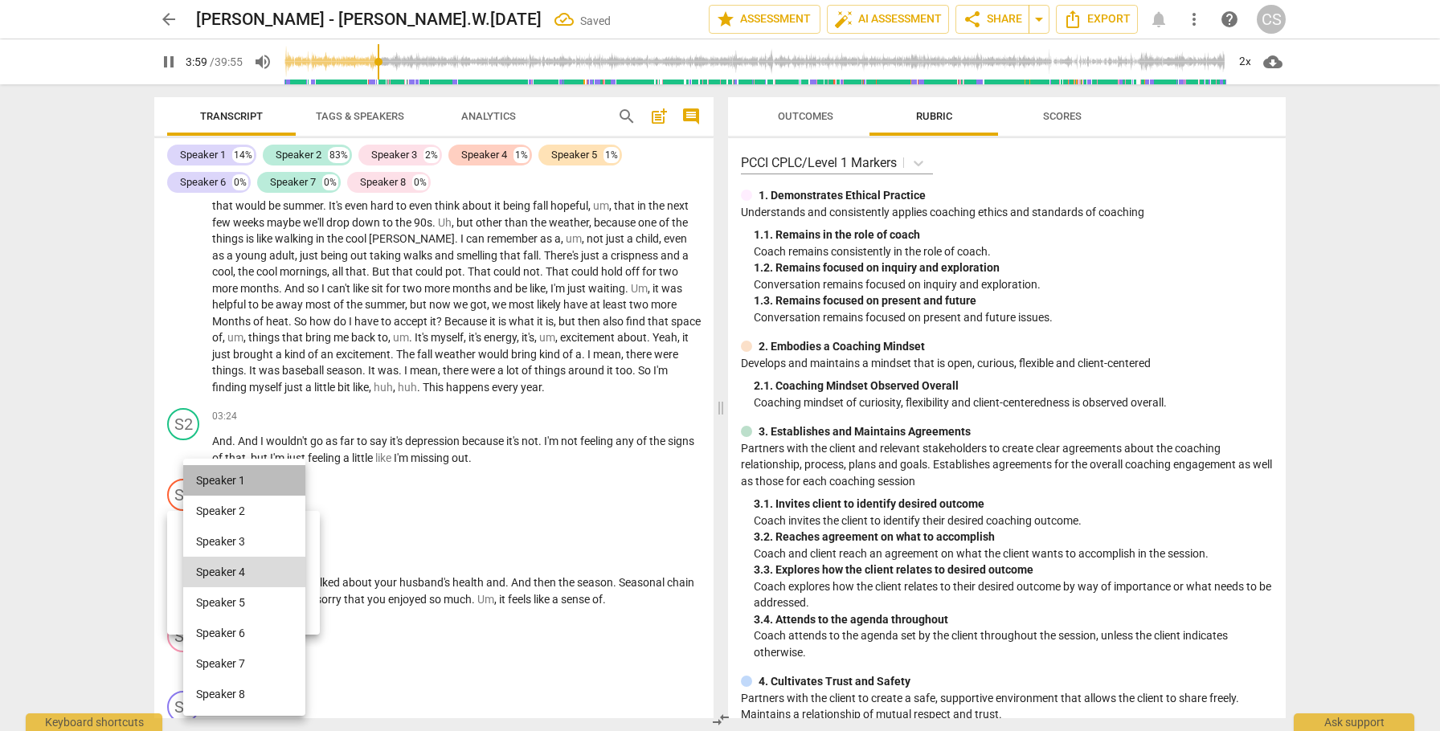
click at [280, 468] on li "Speaker 1" at bounding box center [244, 480] width 122 height 31
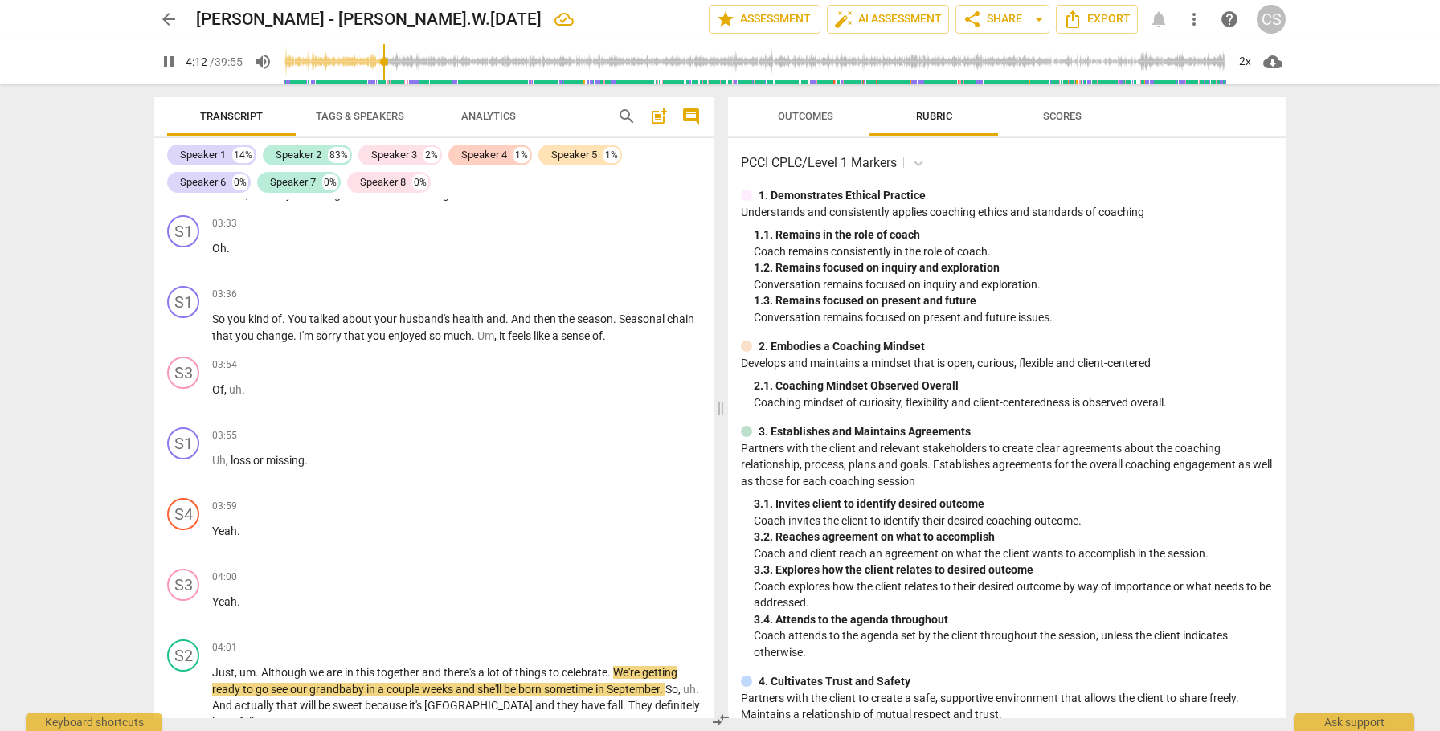
scroll to position [984, 0]
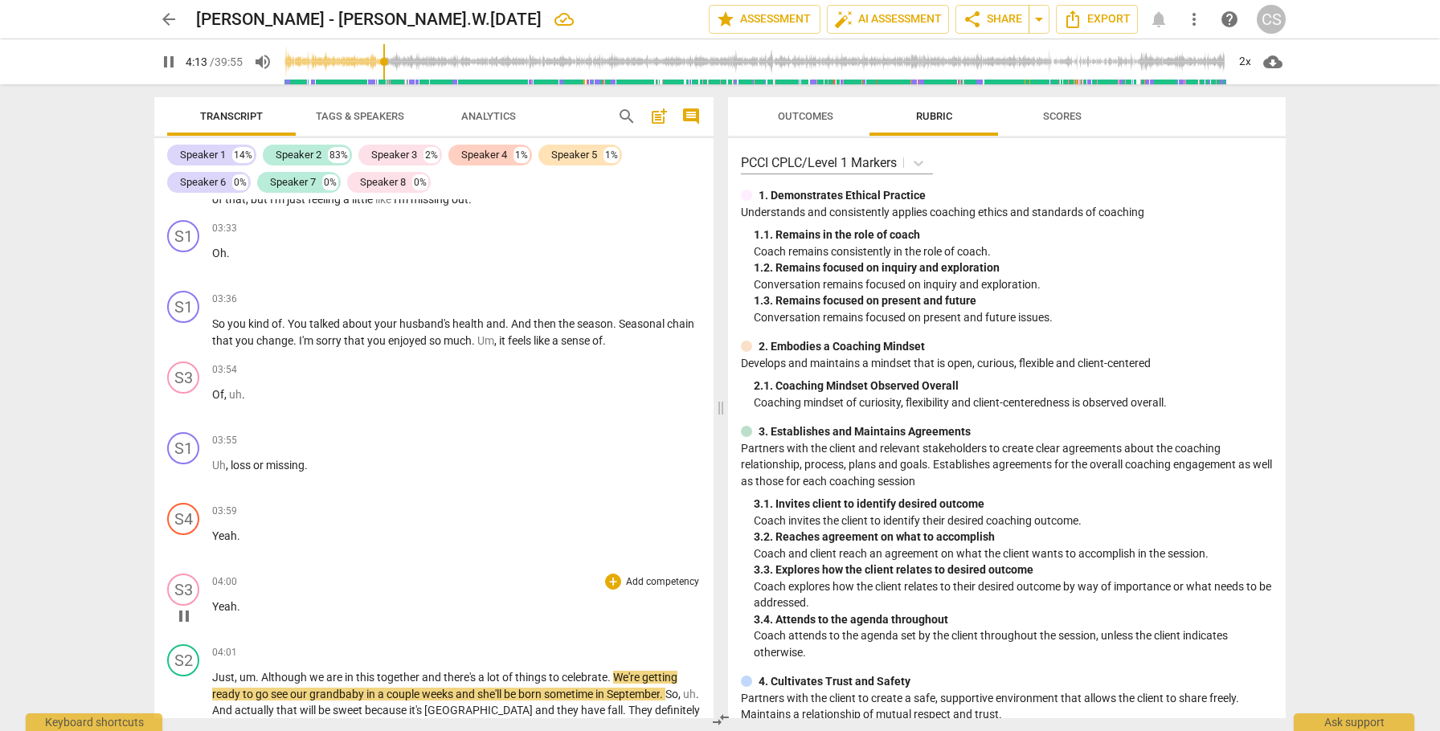
click at [185, 618] on span "pause" at bounding box center [183, 616] width 19 height 19
type input "255"
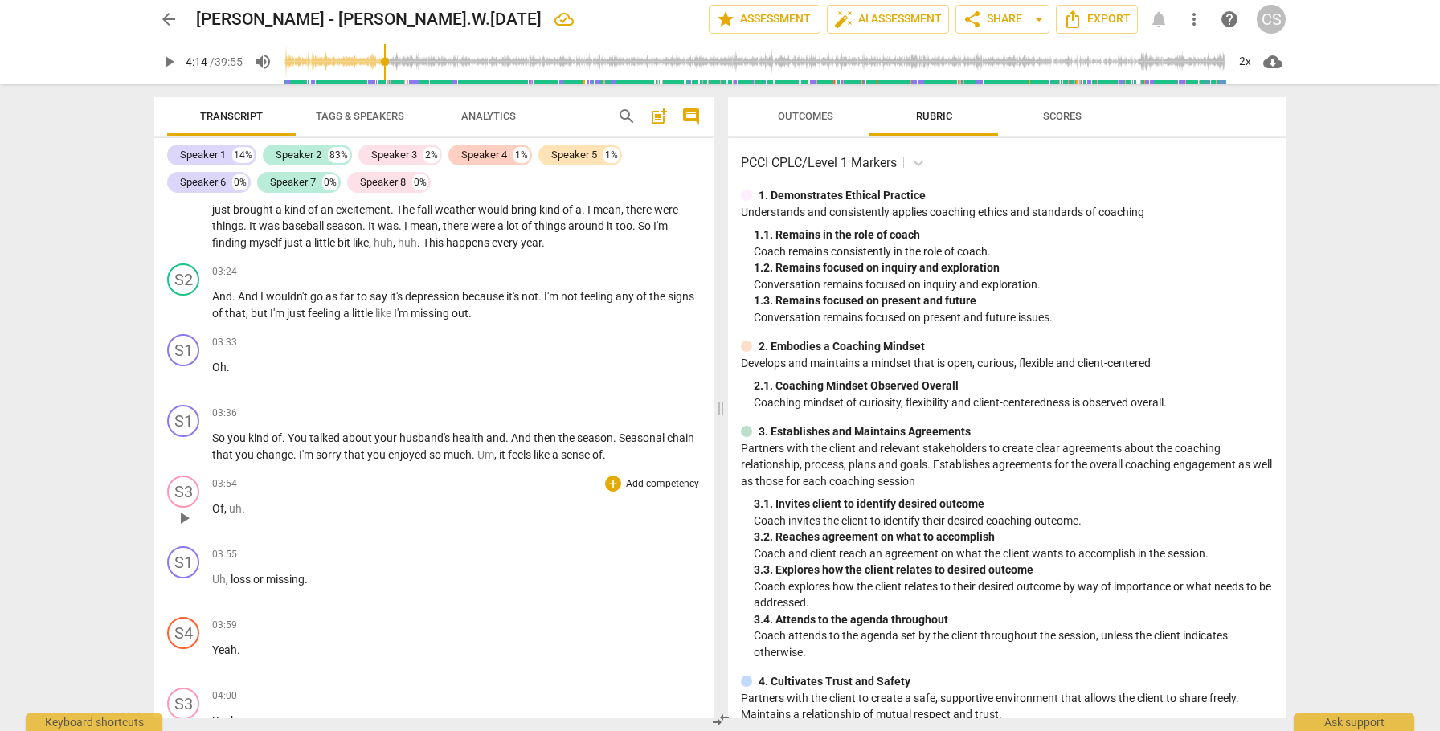
scroll to position [868, 0]
